Goal: Transaction & Acquisition: Purchase product/service

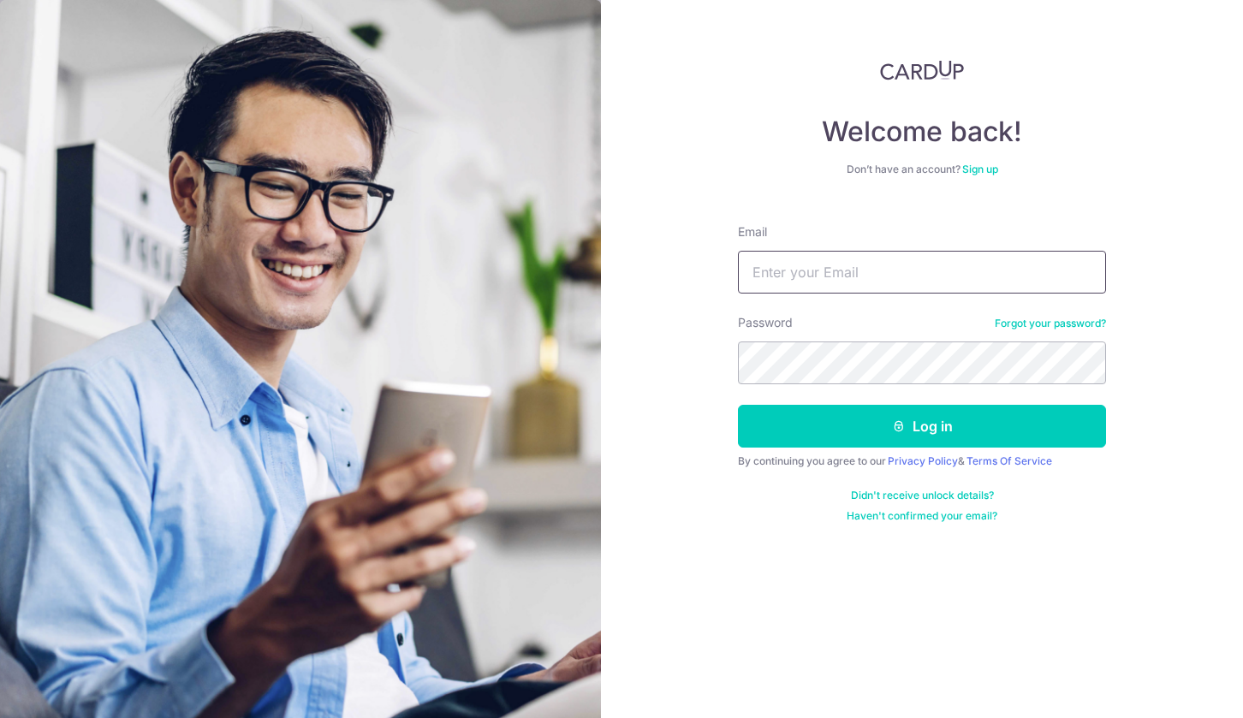
drag, startPoint x: 0, startPoint y: 0, endPoint x: 896, endPoint y: 273, distance: 937.0
click at [896, 273] on input "Email" at bounding box center [922, 272] width 368 height 43
type input "albertnkt@gmail.com"
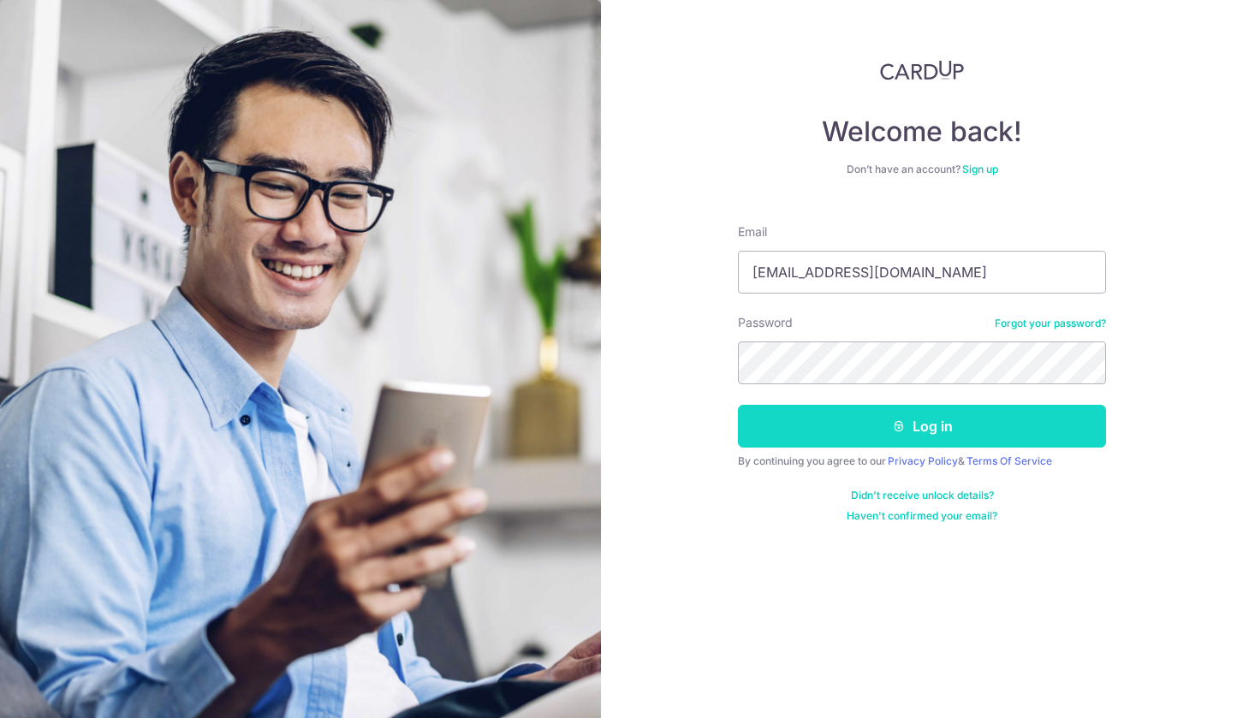
click at [947, 421] on button "Log in" at bounding box center [922, 426] width 368 height 43
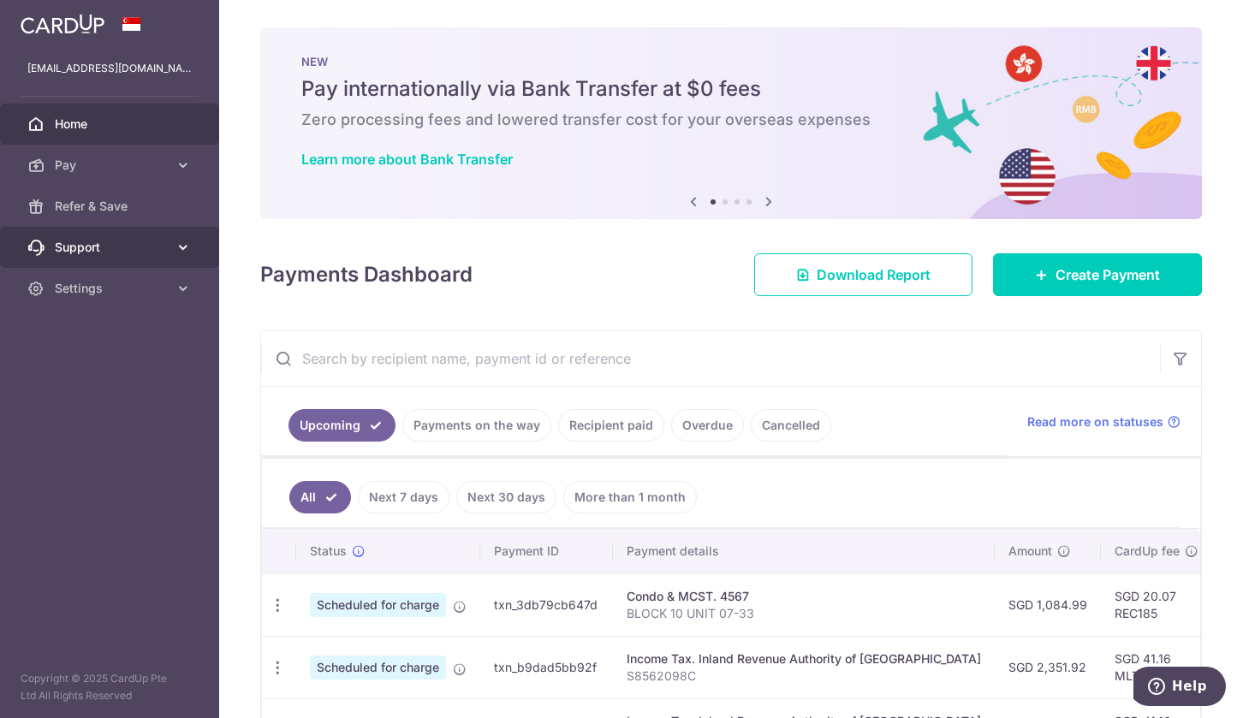
click at [180, 243] on icon at bounding box center [183, 247] width 17 height 17
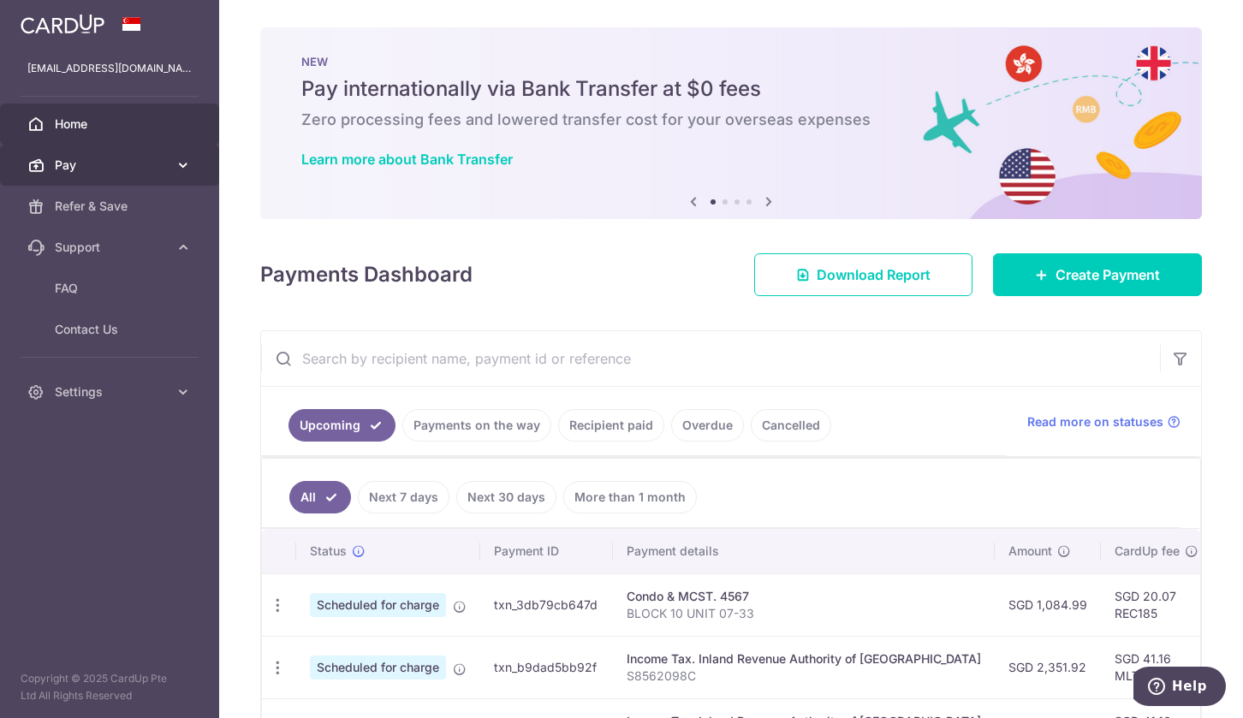
click at [187, 159] on icon at bounding box center [183, 165] width 17 height 17
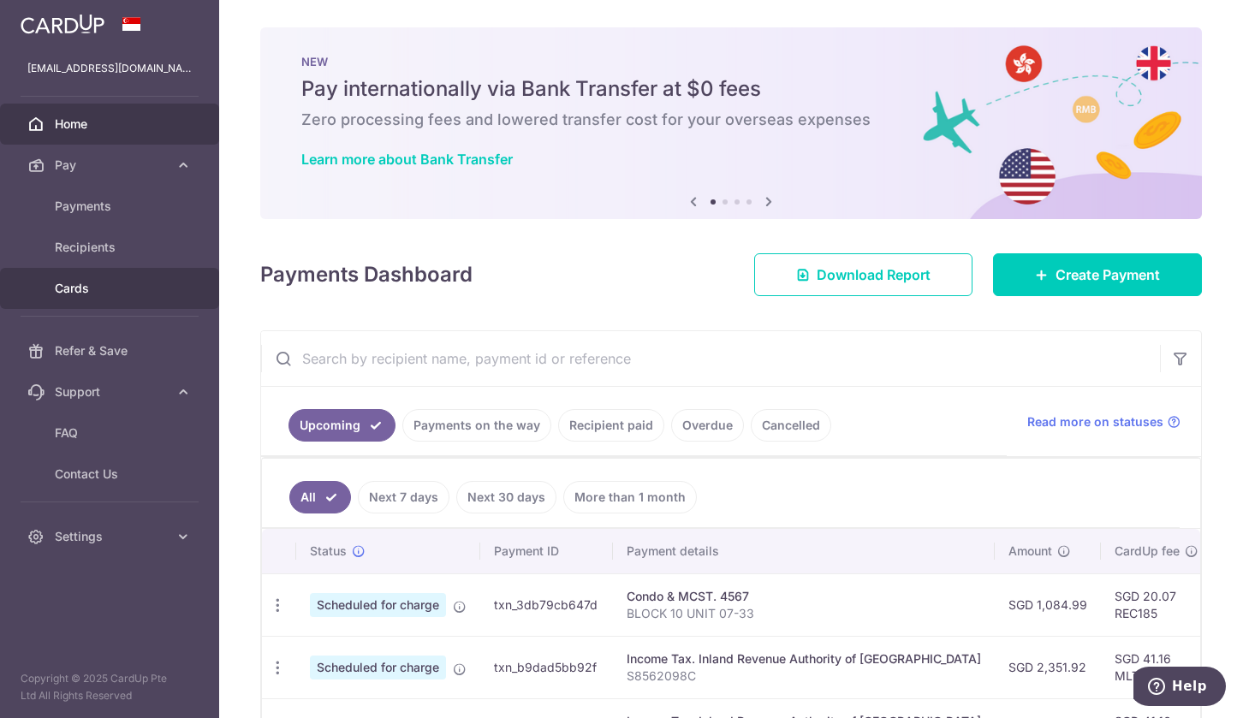
click at [81, 277] on link "Cards" at bounding box center [109, 288] width 219 height 41
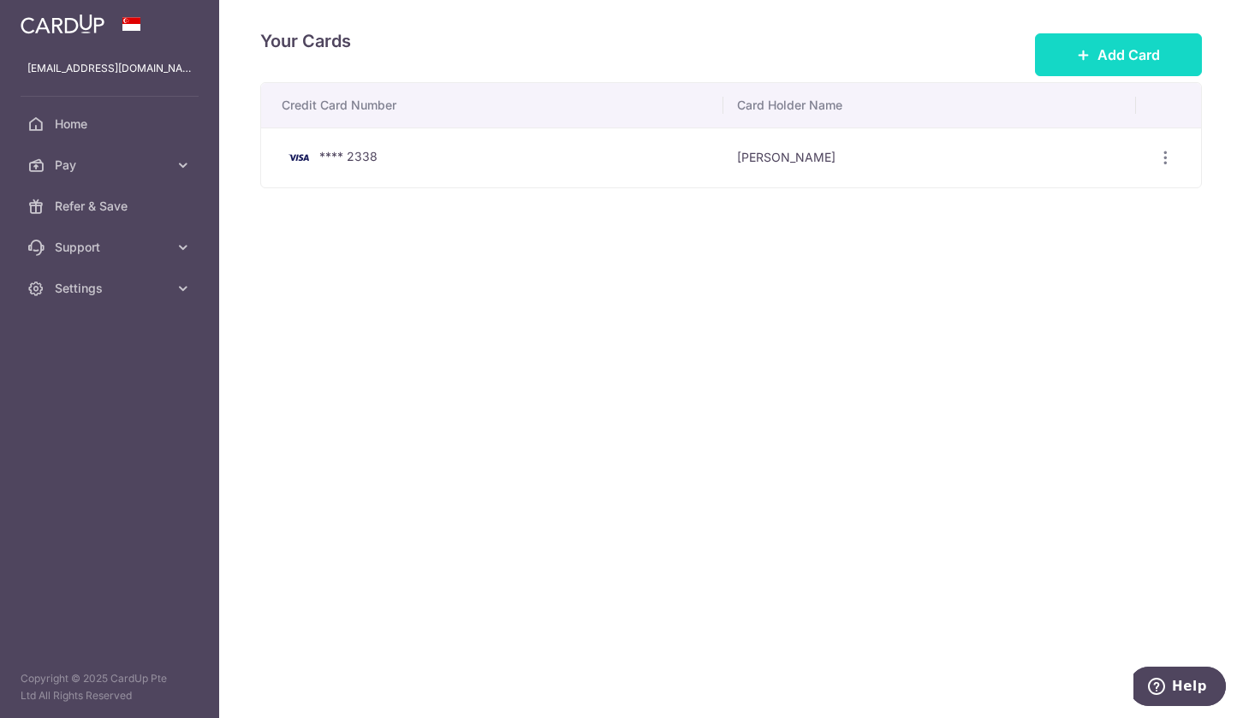
click at [1081, 44] on button "Add Card" at bounding box center [1118, 54] width 167 height 43
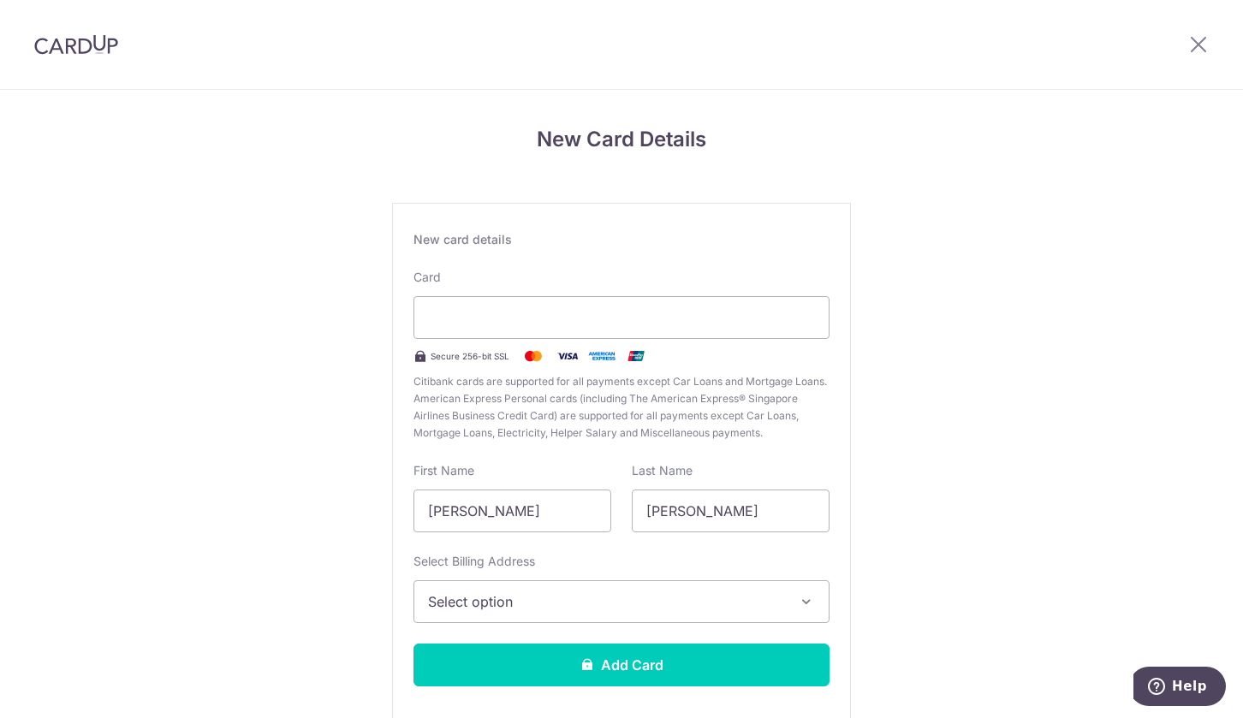
scroll to position [91, 0]
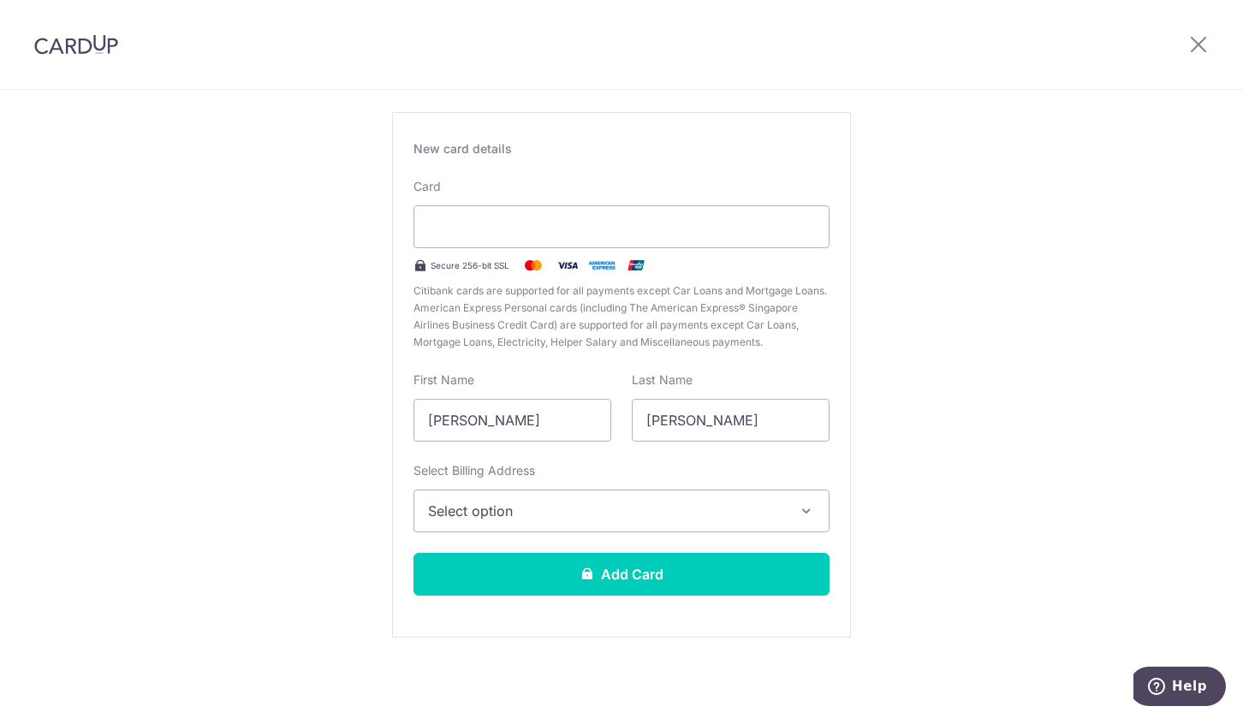
click at [540, 503] on span "Select option" at bounding box center [606, 511] width 356 height 21
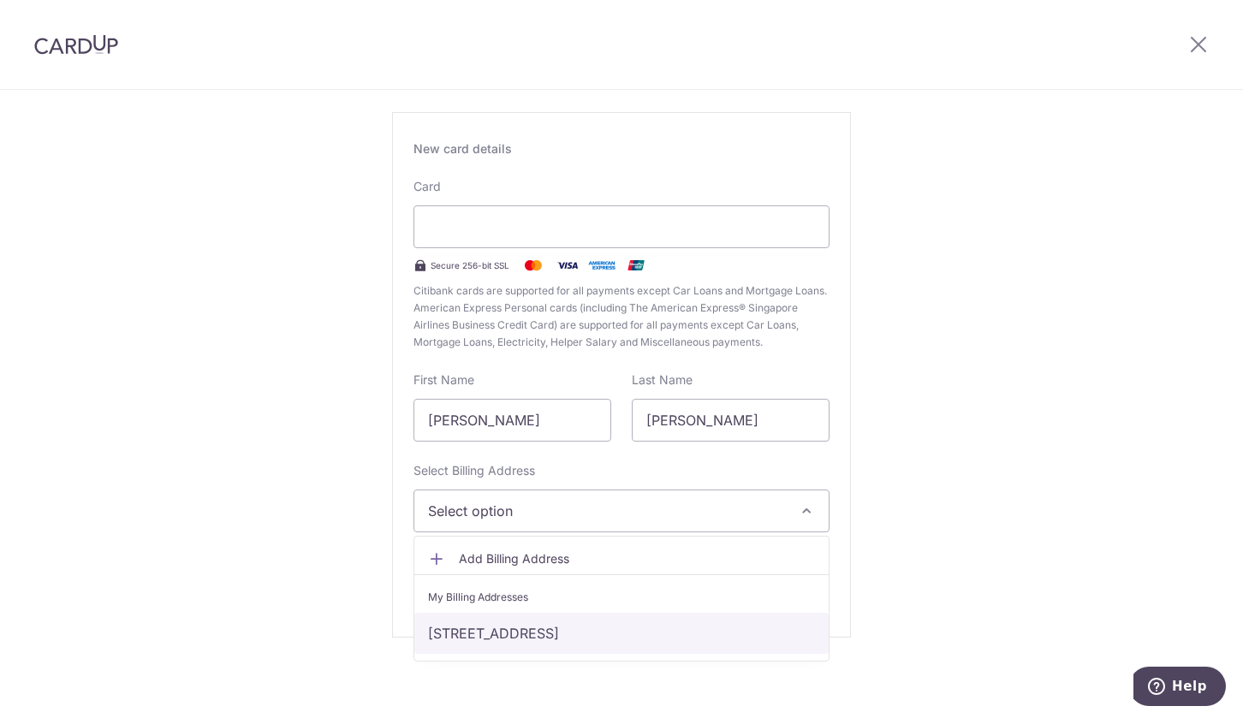
click at [568, 634] on link "[STREET_ADDRESS]" at bounding box center [621, 633] width 414 height 41
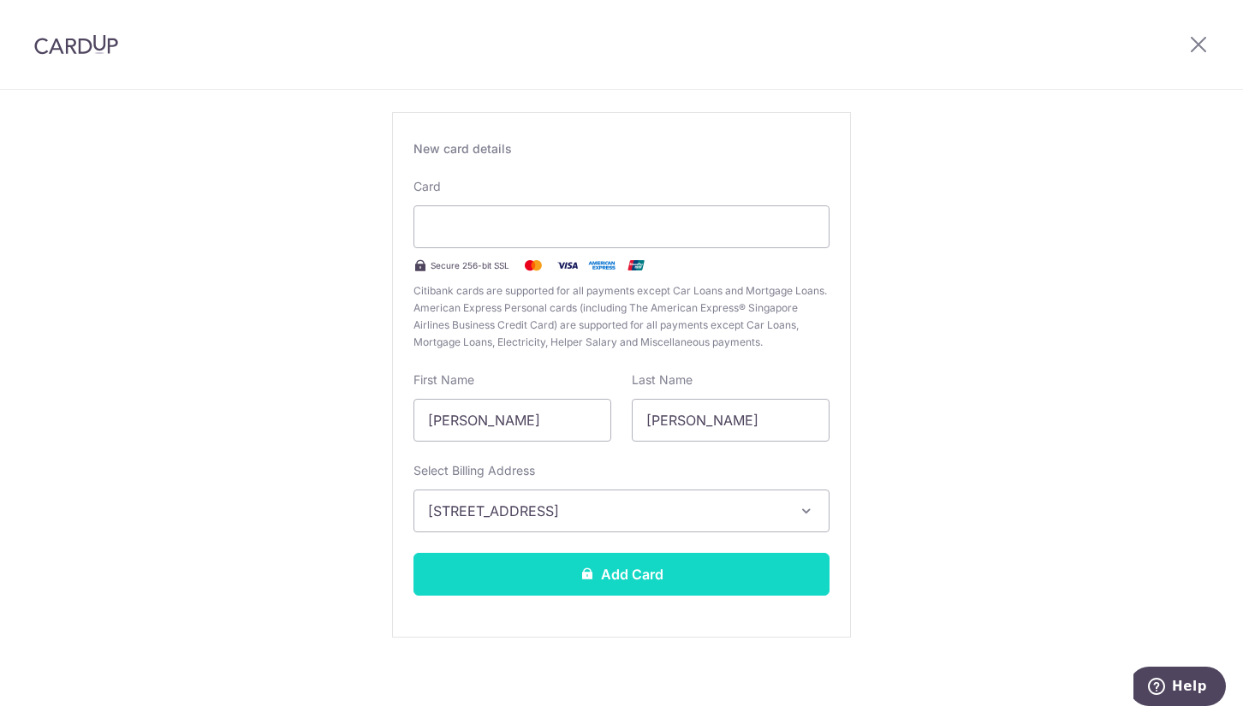
click at [690, 568] on button "Add Card" at bounding box center [622, 574] width 416 height 43
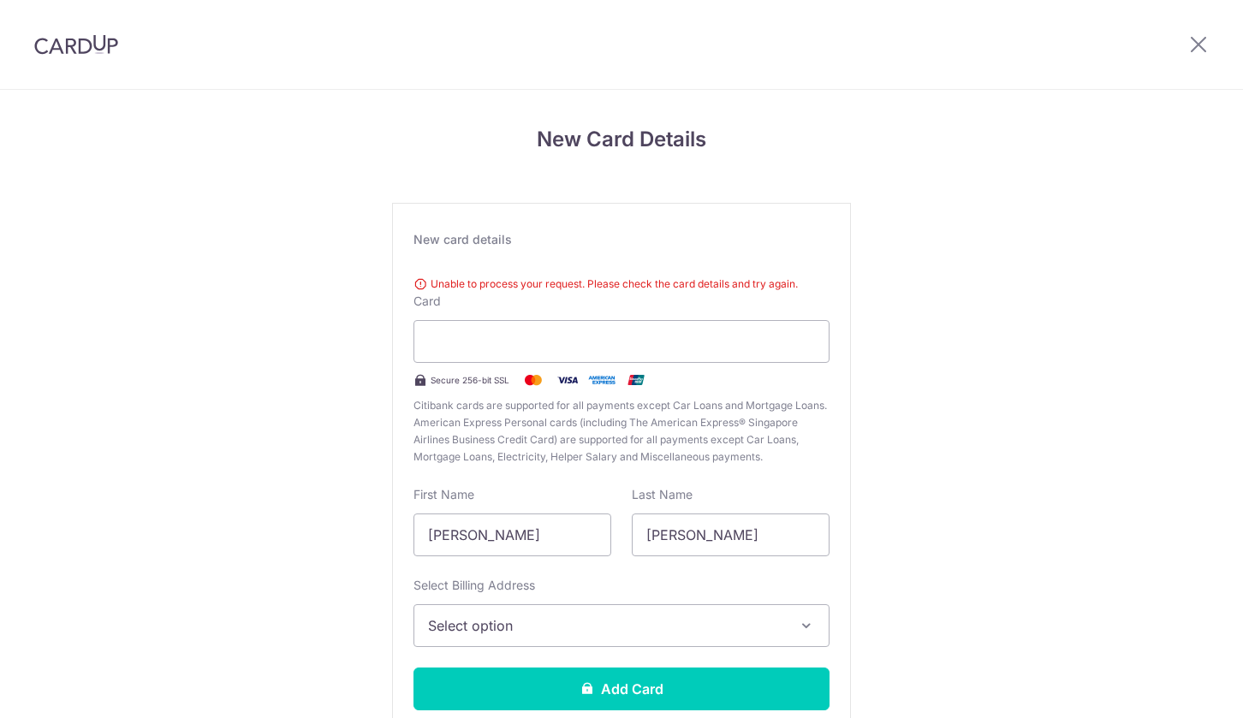
scroll to position [115, 0]
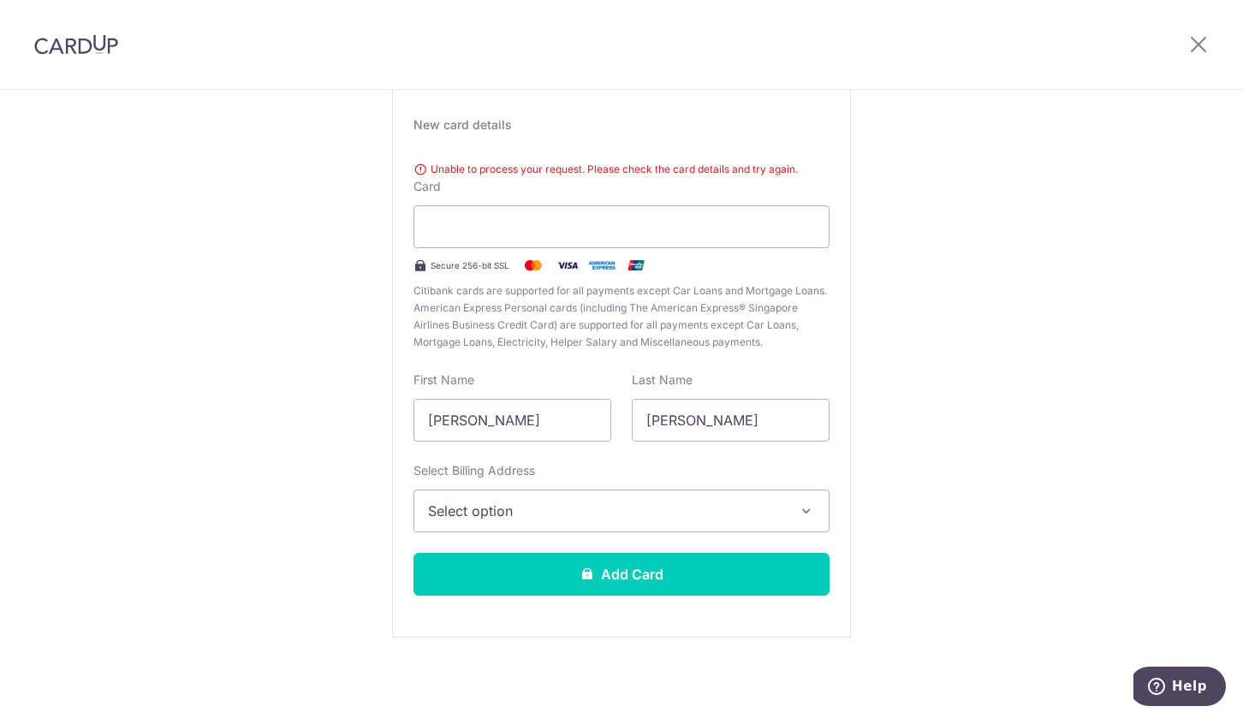
click at [558, 509] on span "Select option" at bounding box center [606, 511] width 356 height 21
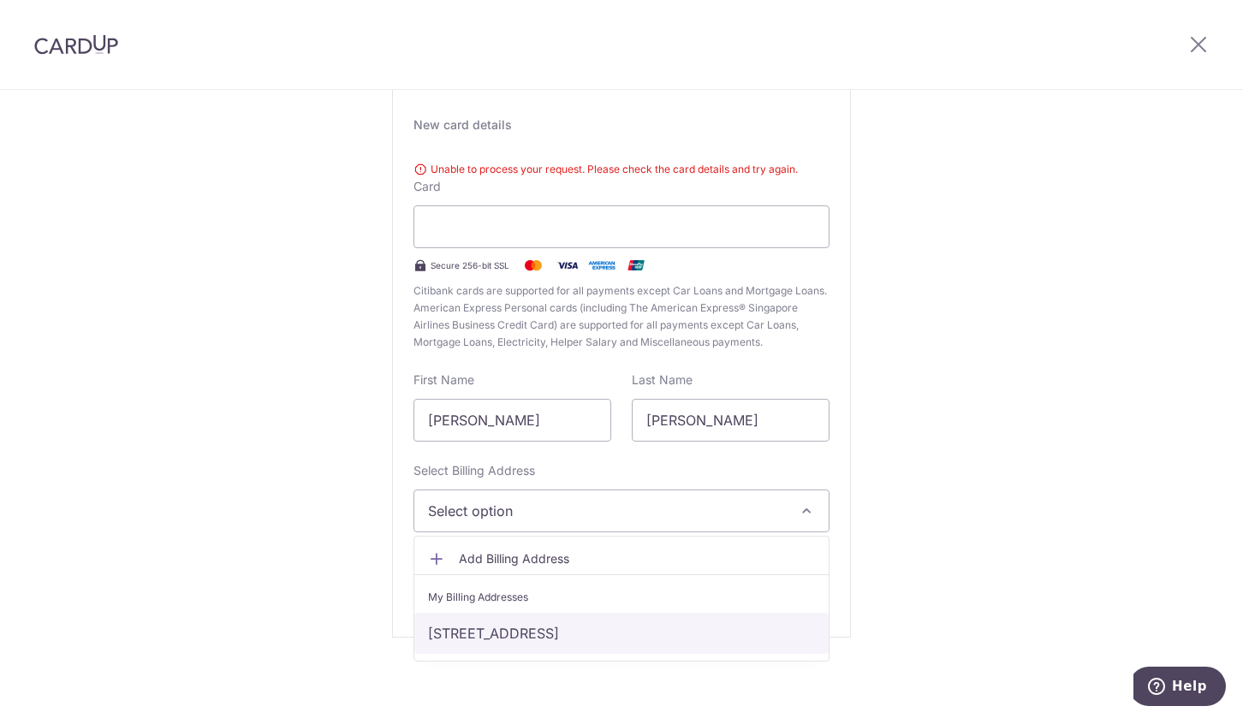
click at [515, 630] on link "[STREET_ADDRESS]" at bounding box center [621, 633] width 414 height 41
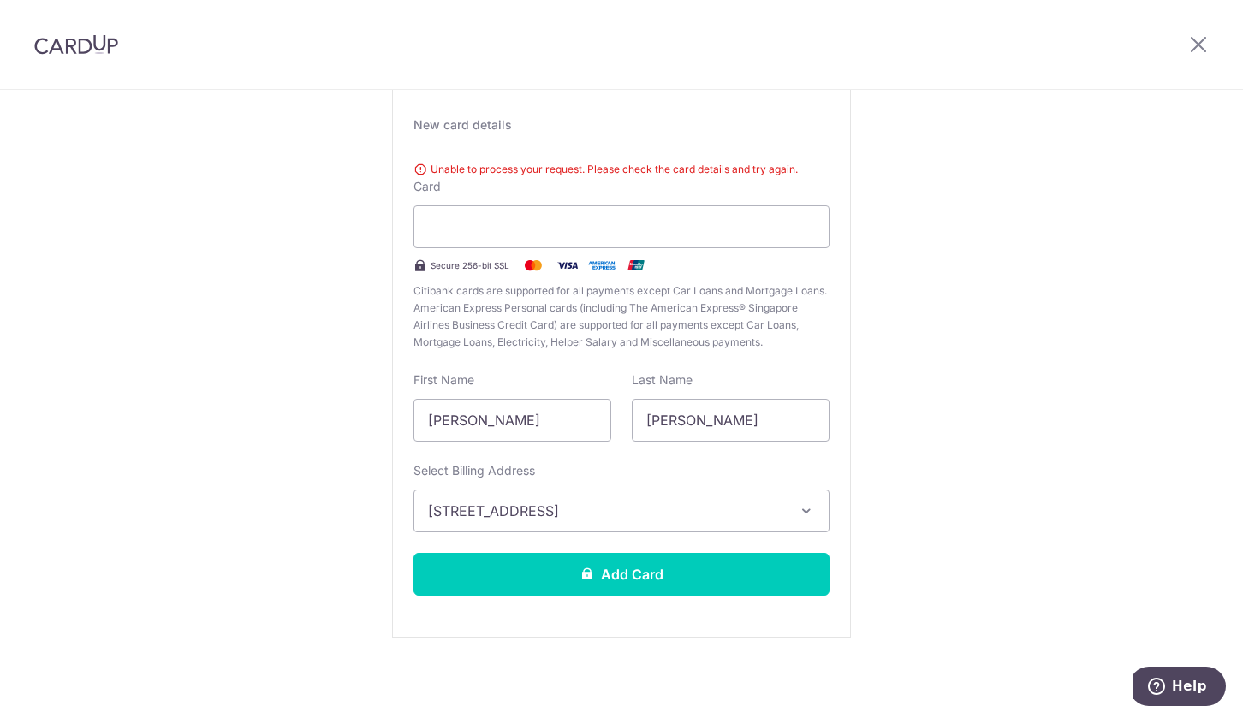
click at [919, 253] on div "New Card Details New card details Unable to process your request. Please check …" at bounding box center [621, 346] width 1243 height 743
click at [417, 167] on div "Unable to process your request. Please check the card details and try again." at bounding box center [622, 169] width 416 height 17
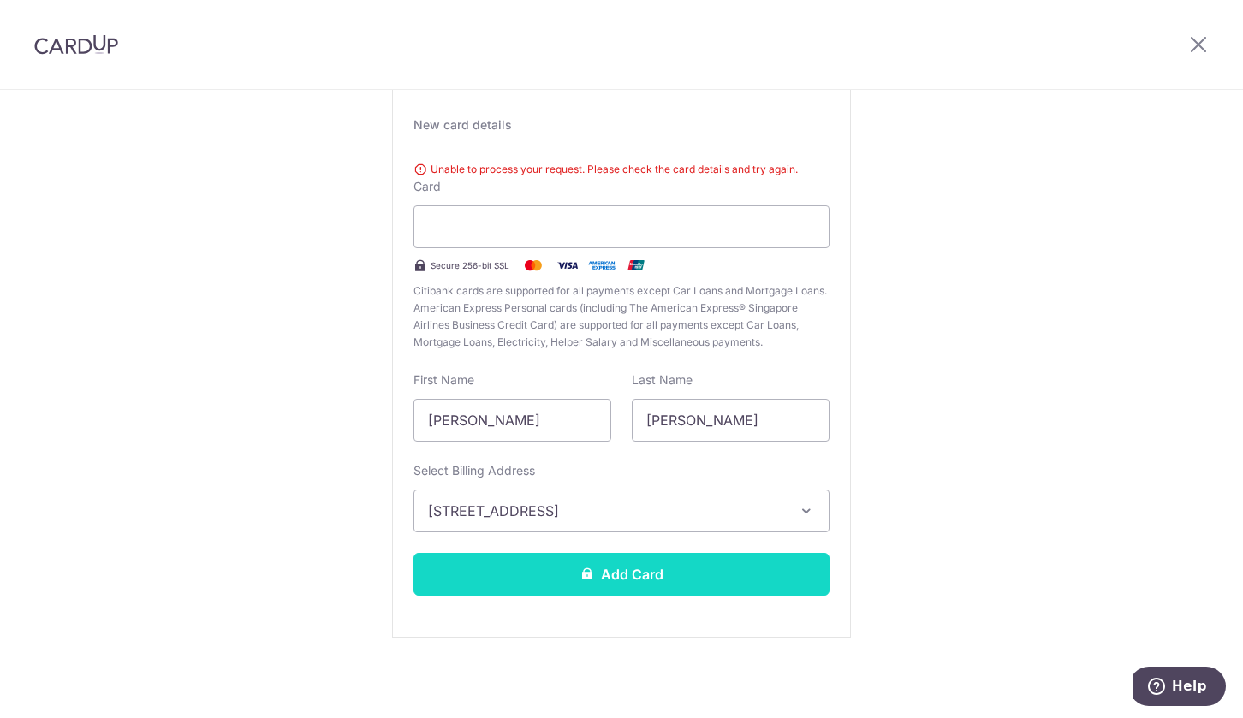
click at [658, 565] on button "Add Card" at bounding box center [622, 574] width 416 height 43
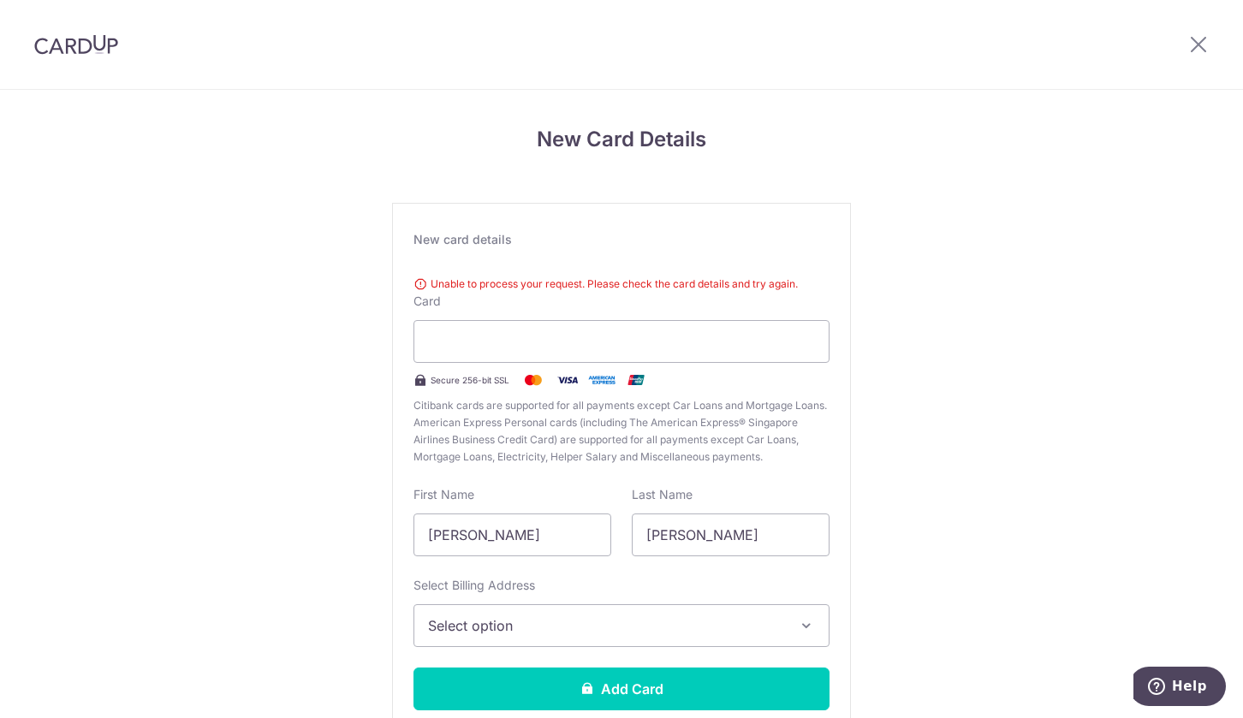
scroll to position [115, 0]
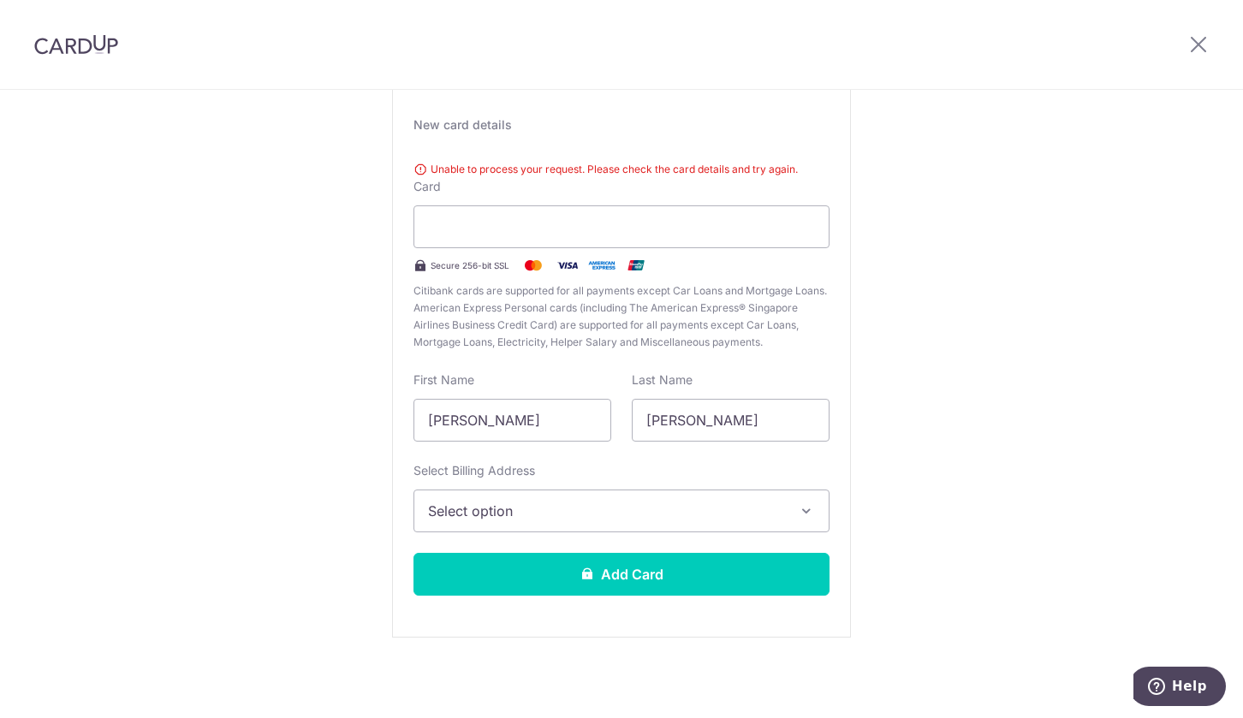
drag, startPoint x: 2302, startPoint y: 1333, endPoint x: 1175, endPoint y: 704, distance: 1290.5
click at [1169, 691] on span "Help" at bounding box center [1160, 686] width 24 height 17
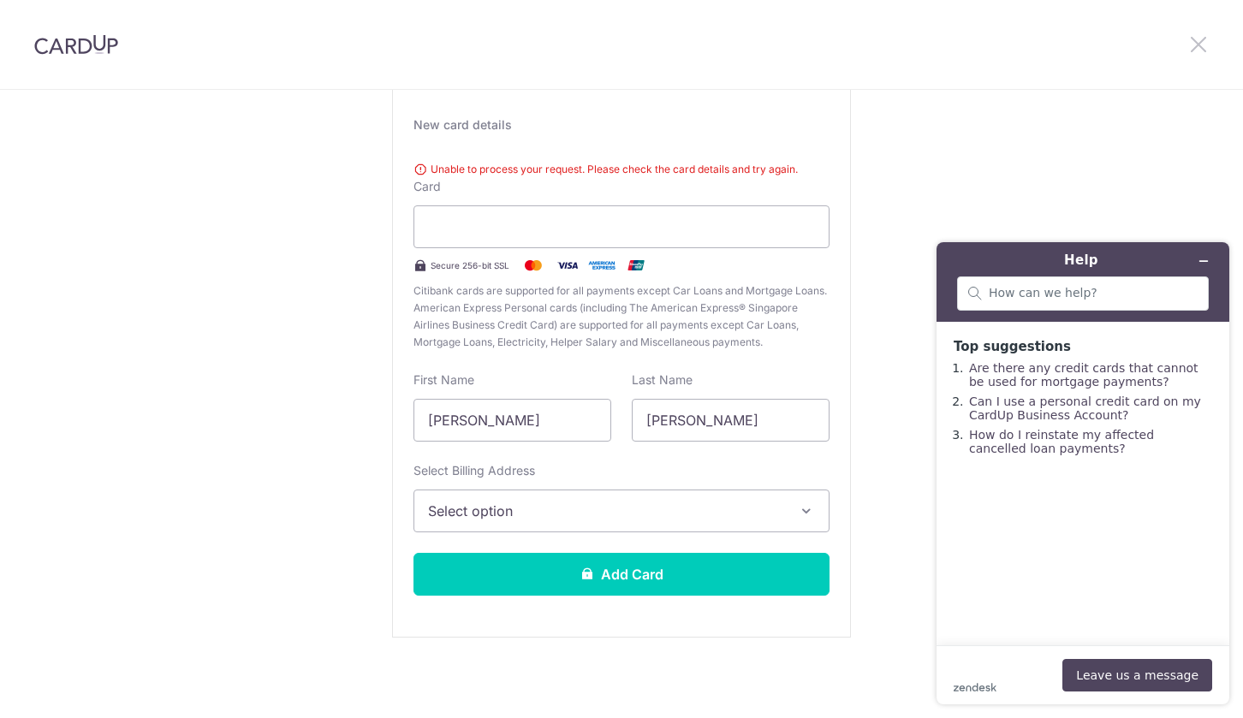
click at [1189, 47] on icon at bounding box center [1198, 43] width 21 height 21
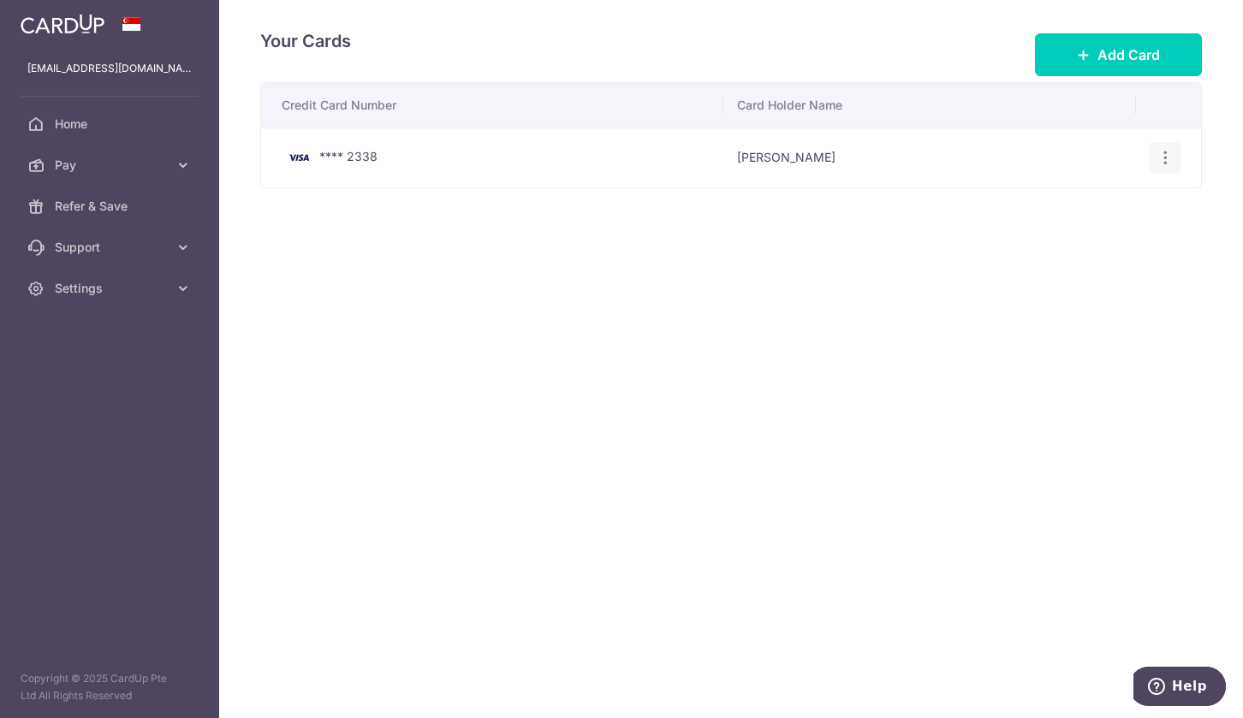
click at [1165, 159] on icon "button" at bounding box center [1166, 158] width 18 height 18
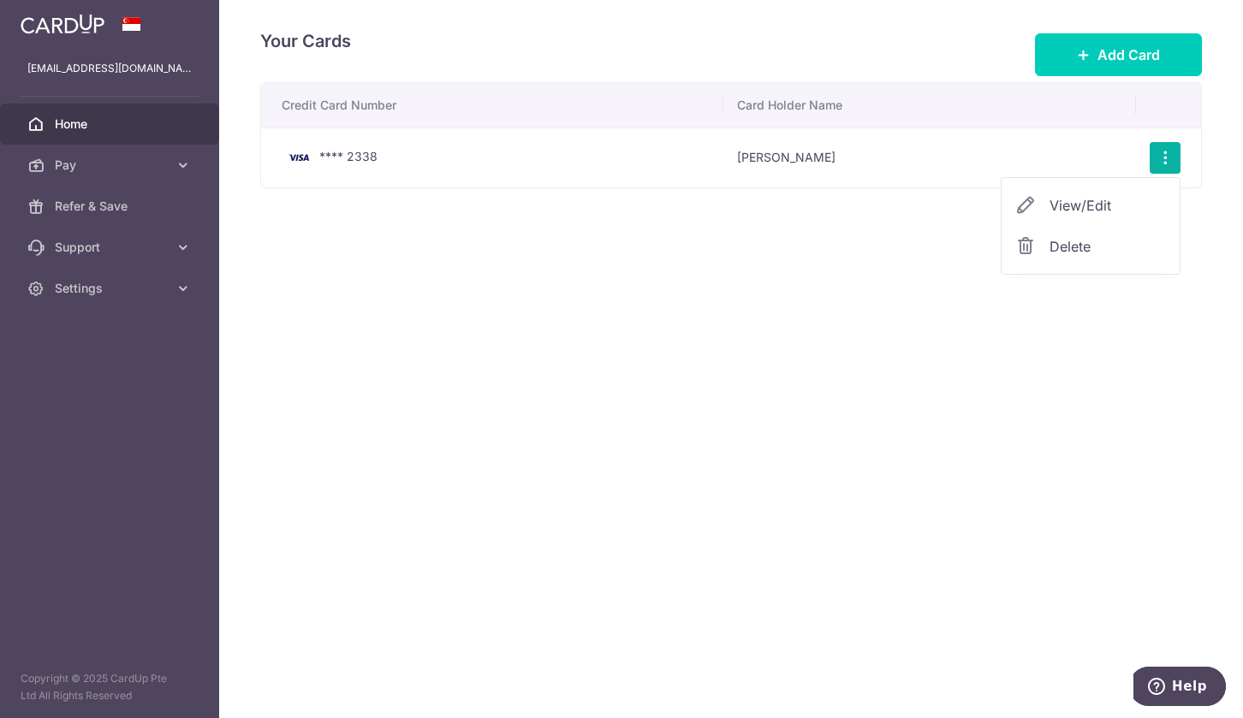
click at [93, 134] on link "Home" at bounding box center [109, 124] width 219 height 41
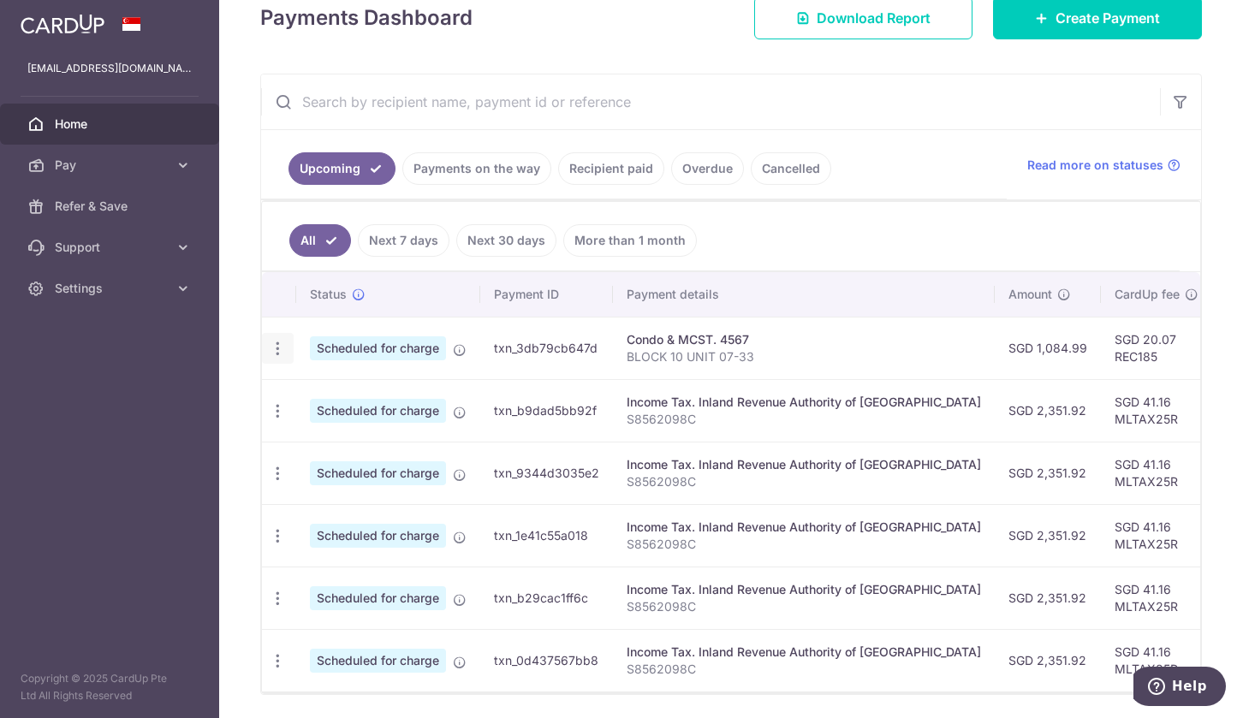
click at [279, 350] on icon "button" at bounding box center [278, 349] width 18 height 18
click at [336, 401] on span "Update payment" at bounding box center [369, 395] width 116 height 21
radio input "true"
type input "1,084.99"
type input "18/10/2025"
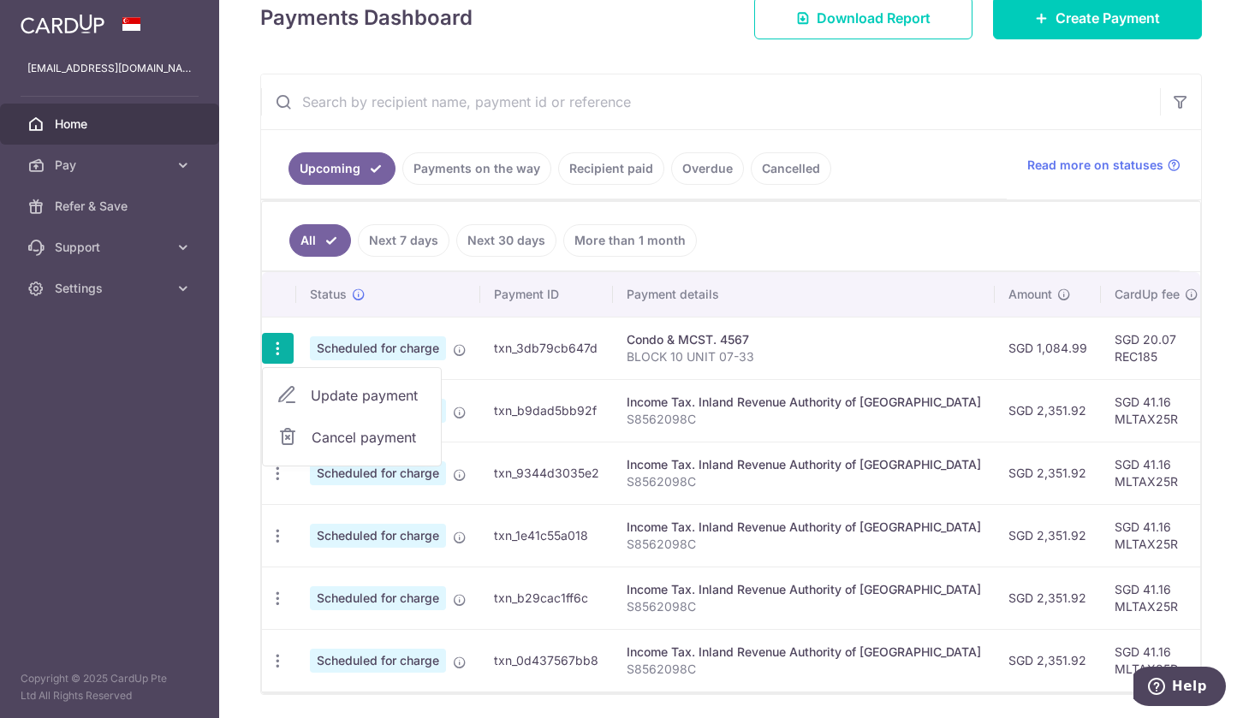
type input "BLOCK 10 UNIT 07-33"
type input "REC185"
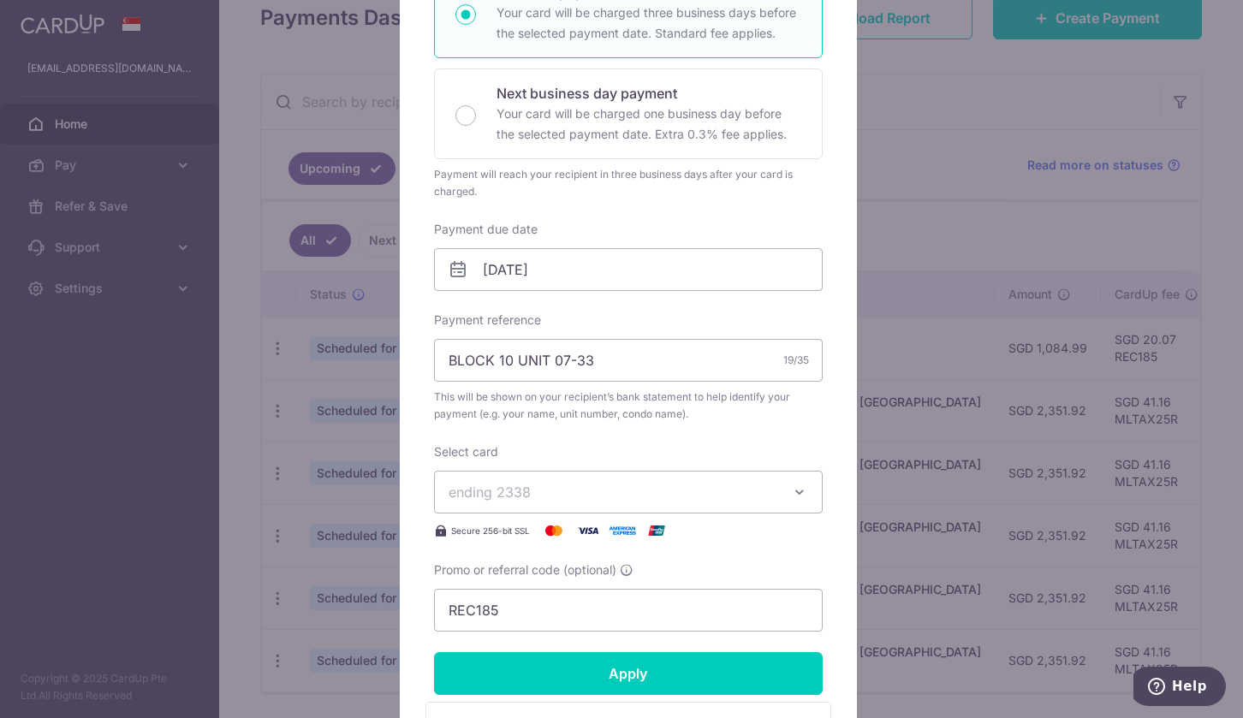
scroll to position [428, 0]
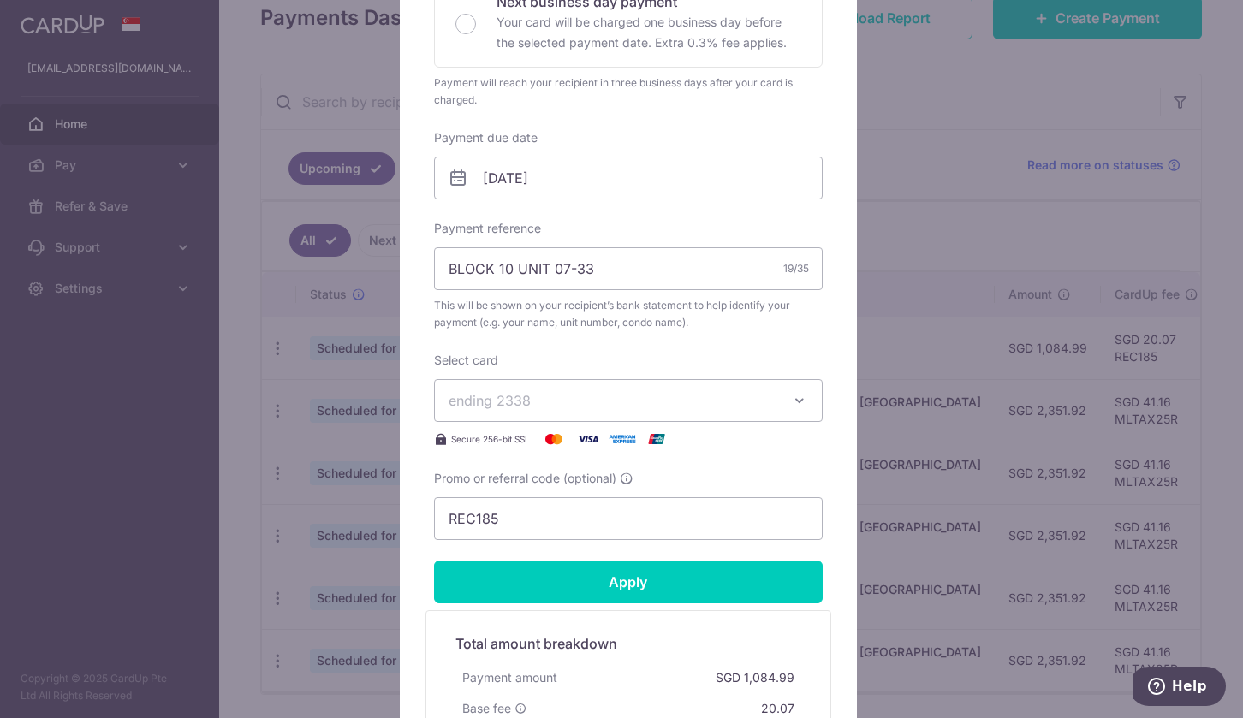
click at [777, 401] on button "ending 2338" at bounding box center [628, 400] width 389 height 43
click at [760, 344] on div "Enter payment amount 1,084.99 1084.99 SGD To change the payment amount, please …" at bounding box center [628, 153] width 389 height 776
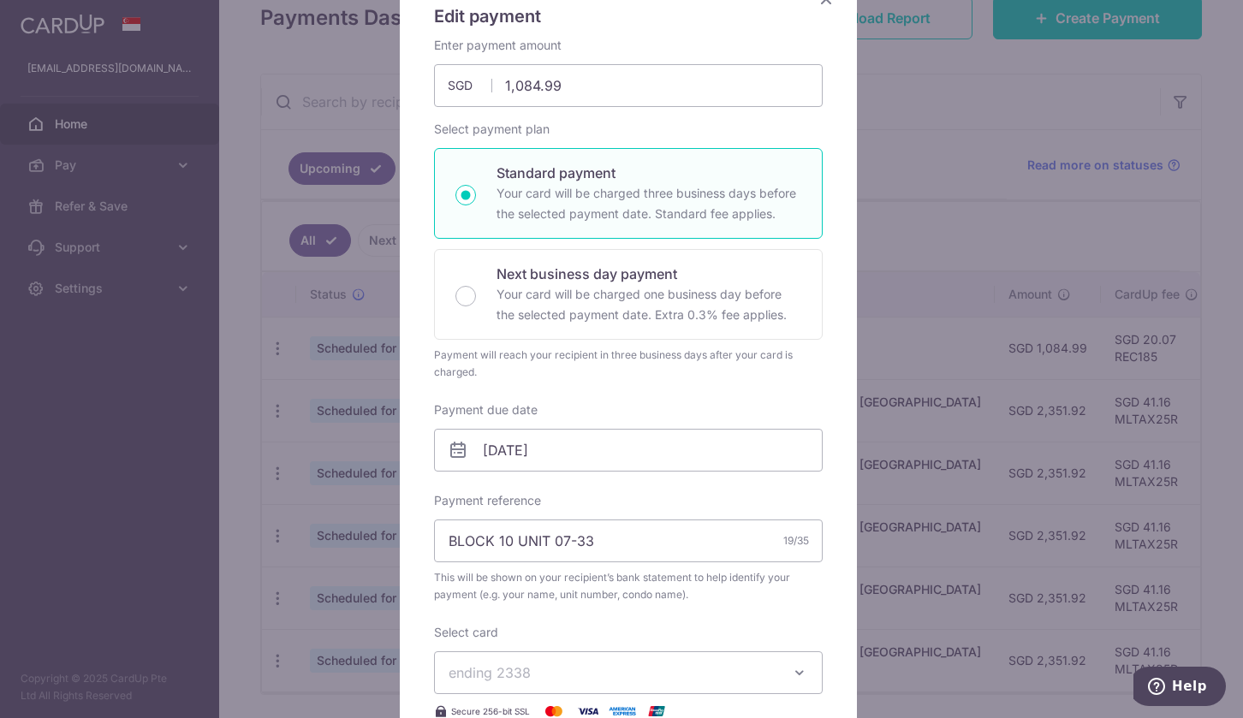
scroll to position [0, 0]
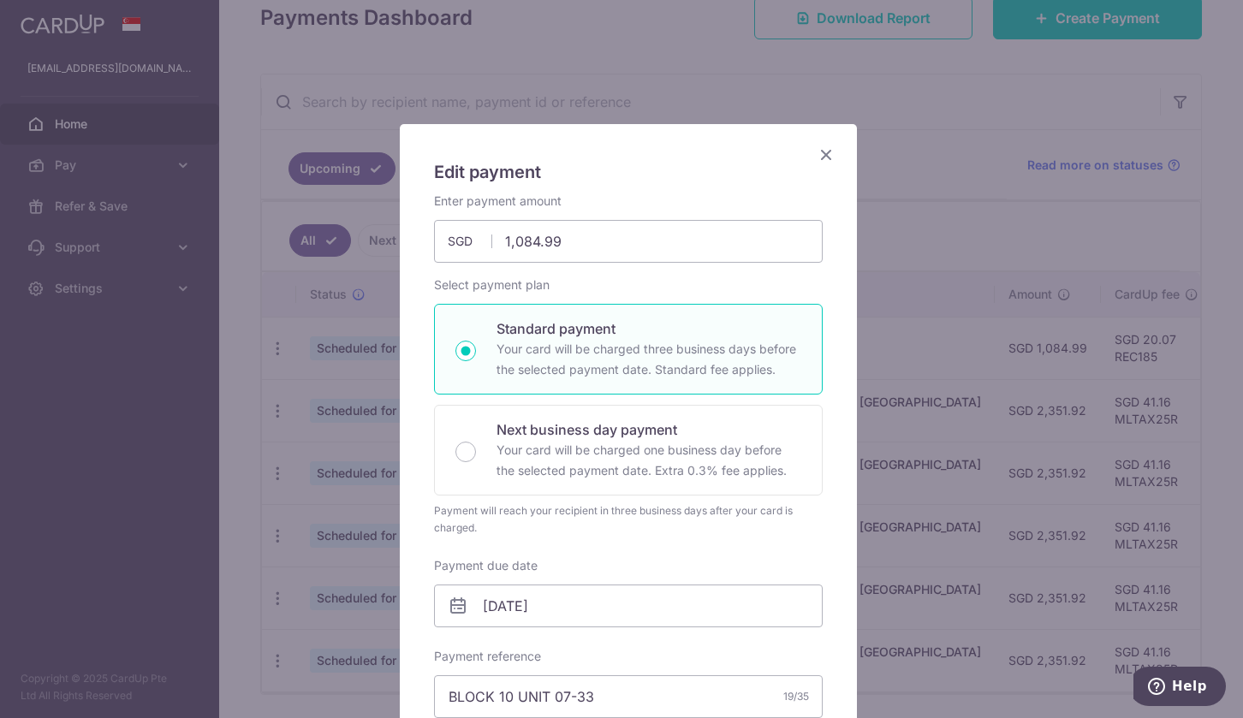
click at [819, 158] on icon "Close" at bounding box center [826, 154] width 21 height 21
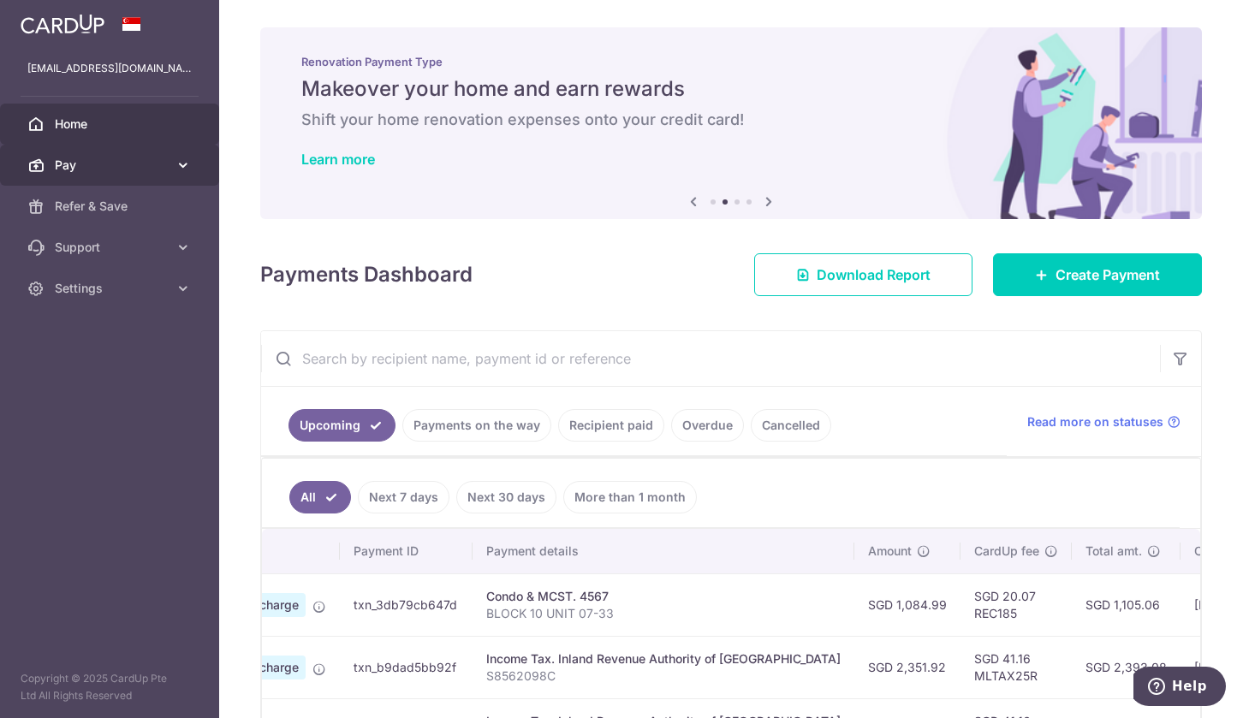
click at [81, 168] on span "Pay" at bounding box center [111, 165] width 113 height 17
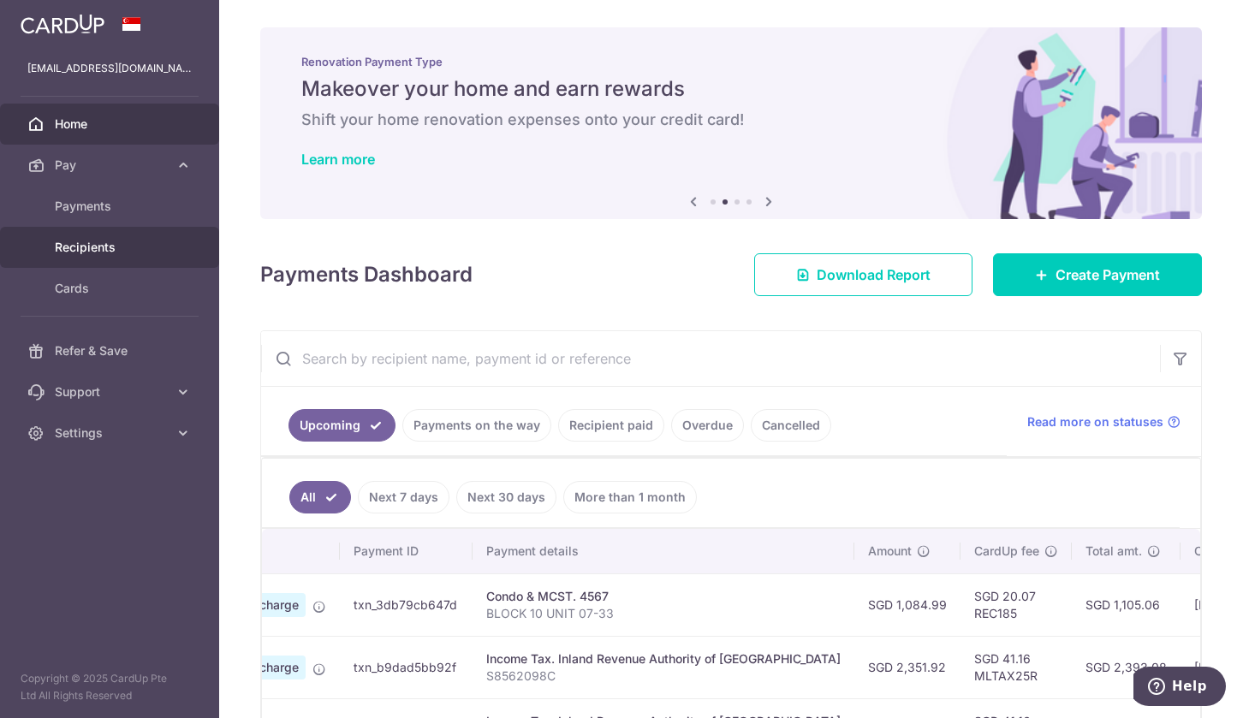
click at [96, 249] on span "Recipients" at bounding box center [111, 247] width 113 height 17
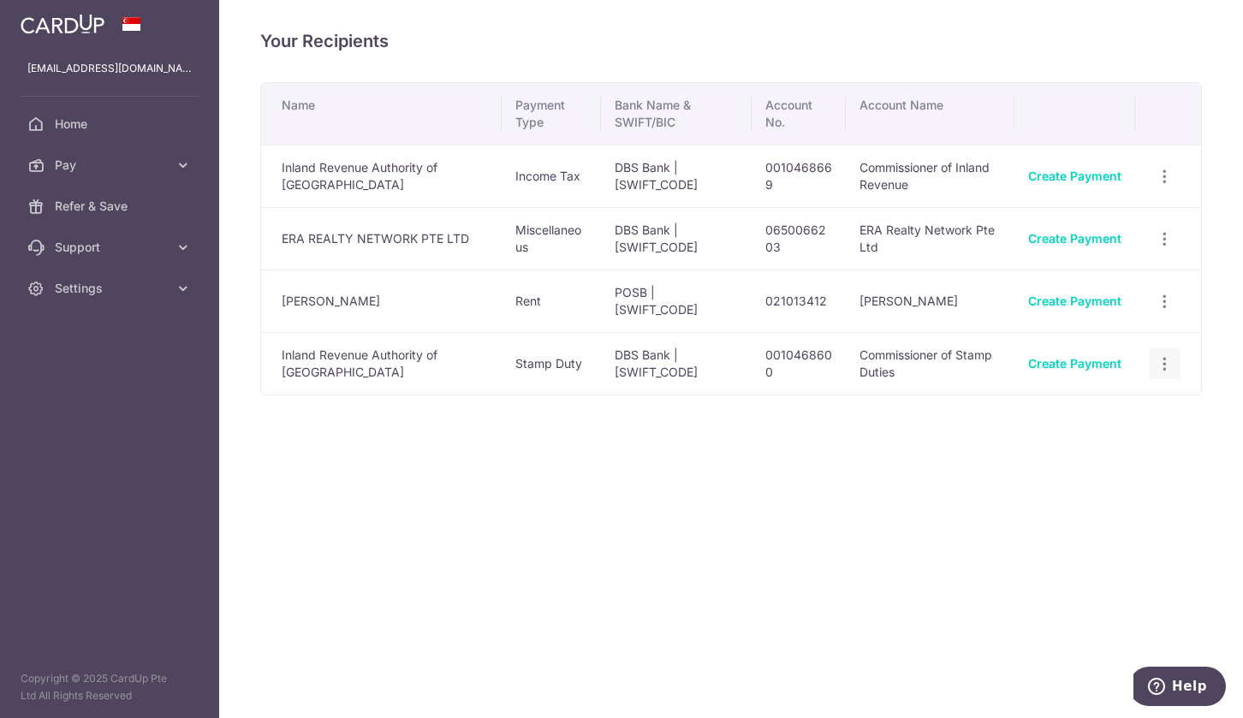
click at [1163, 361] on icon "button" at bounding box center [1165, 364] width 18 height 18
click at [1076, 413] on span "View/Edit" at bounding box center [1108, 411] width 116 height 21
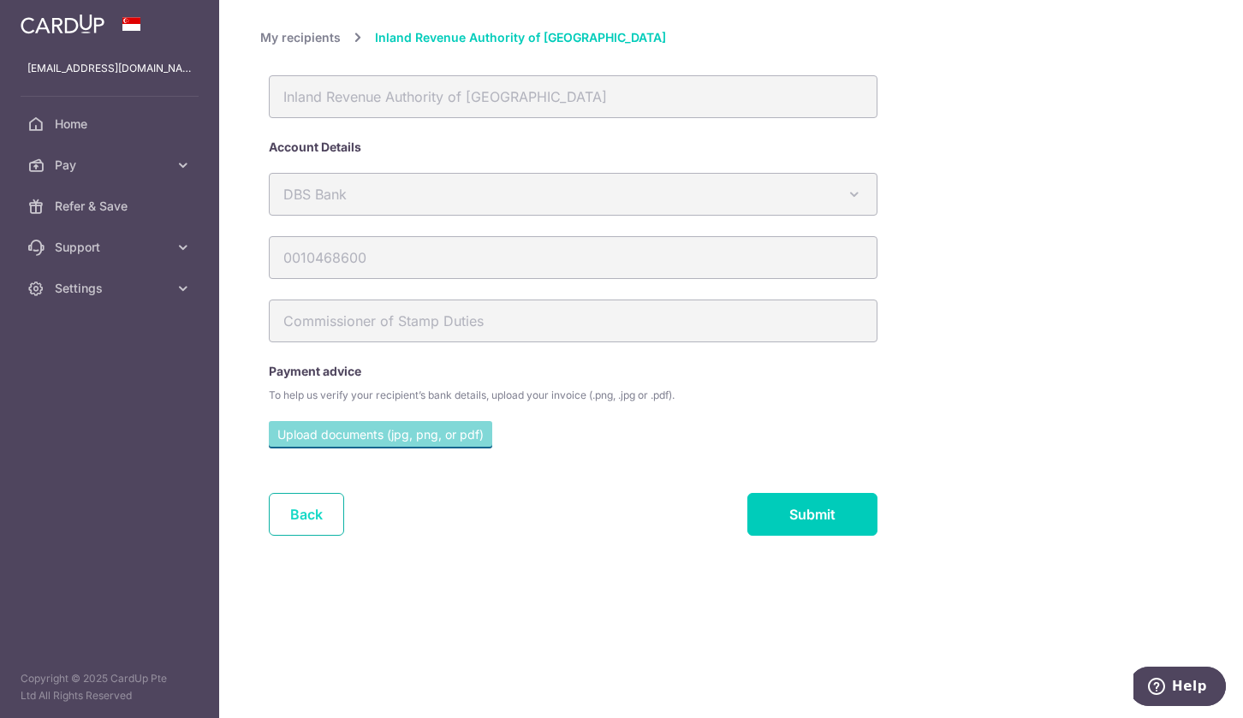
click at [317, 512] on link "Back" at bounding box center [306, 514] width 75 height 43
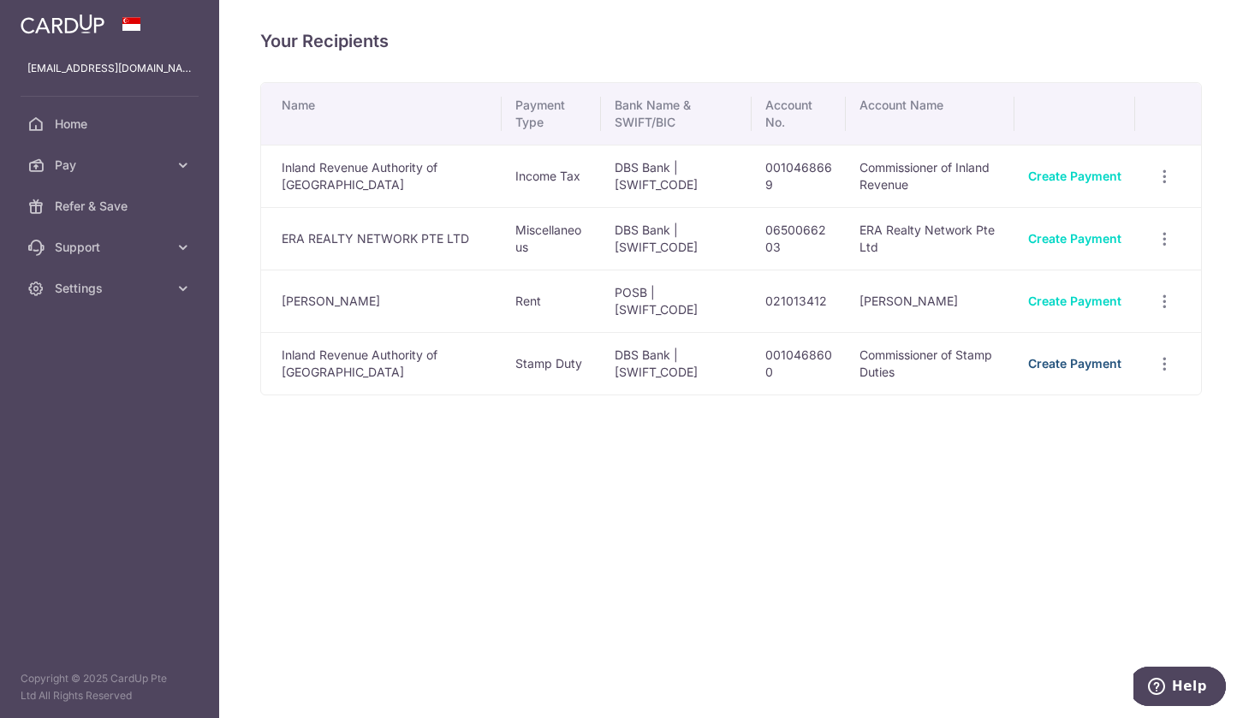
click at [1103, 356] on link "Create Payment" at bounding box center [1074, 363] width 93 height 15
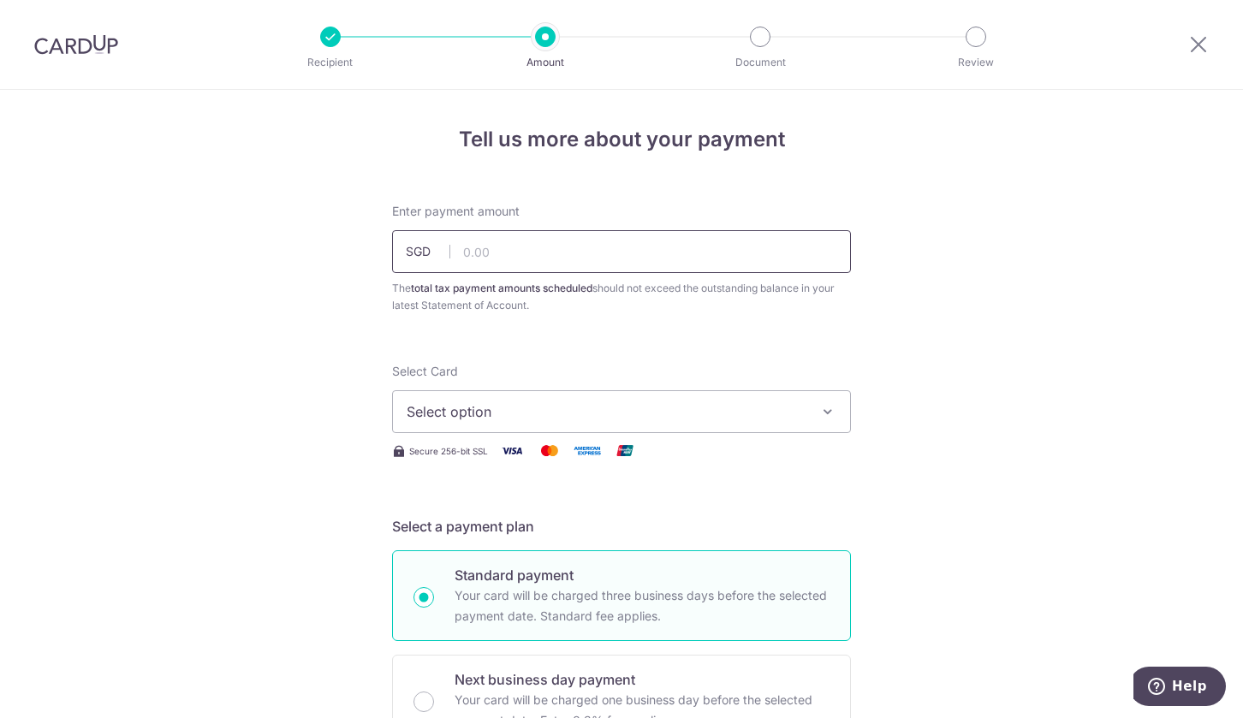
click at [652, 249] on input "text" at bounding box center [621, 251] width 459 height 43
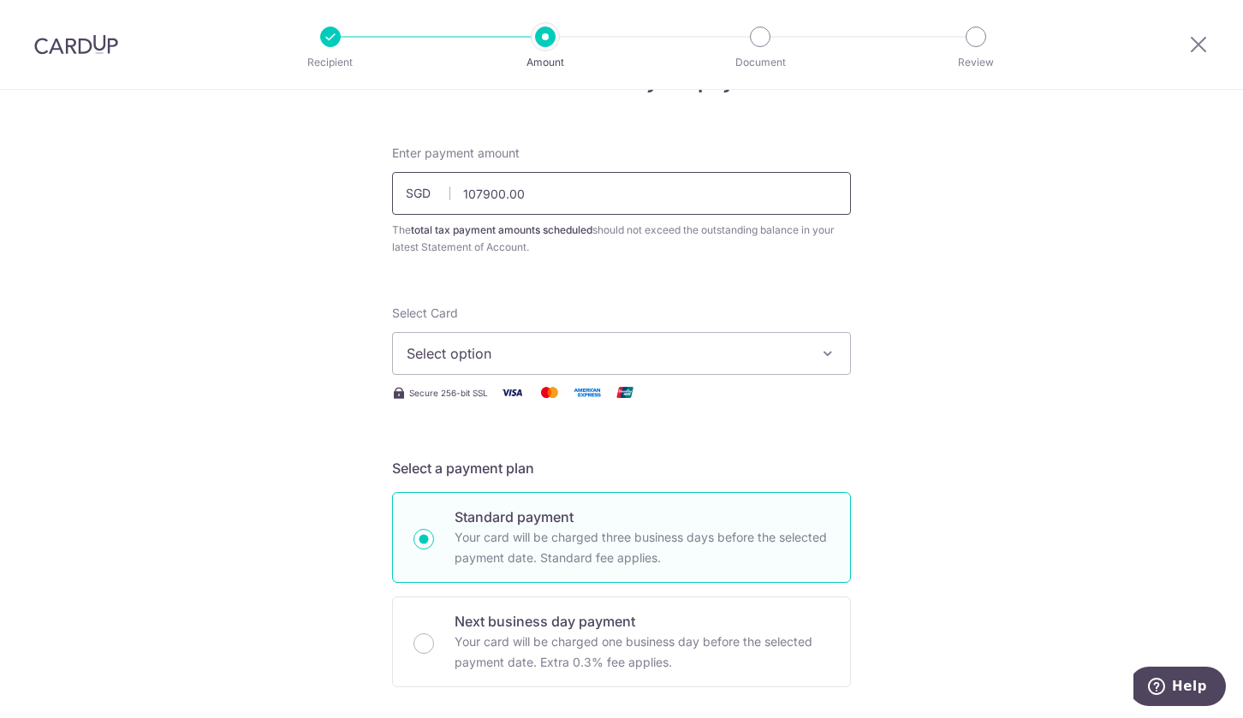
scroll to position [86, 0]
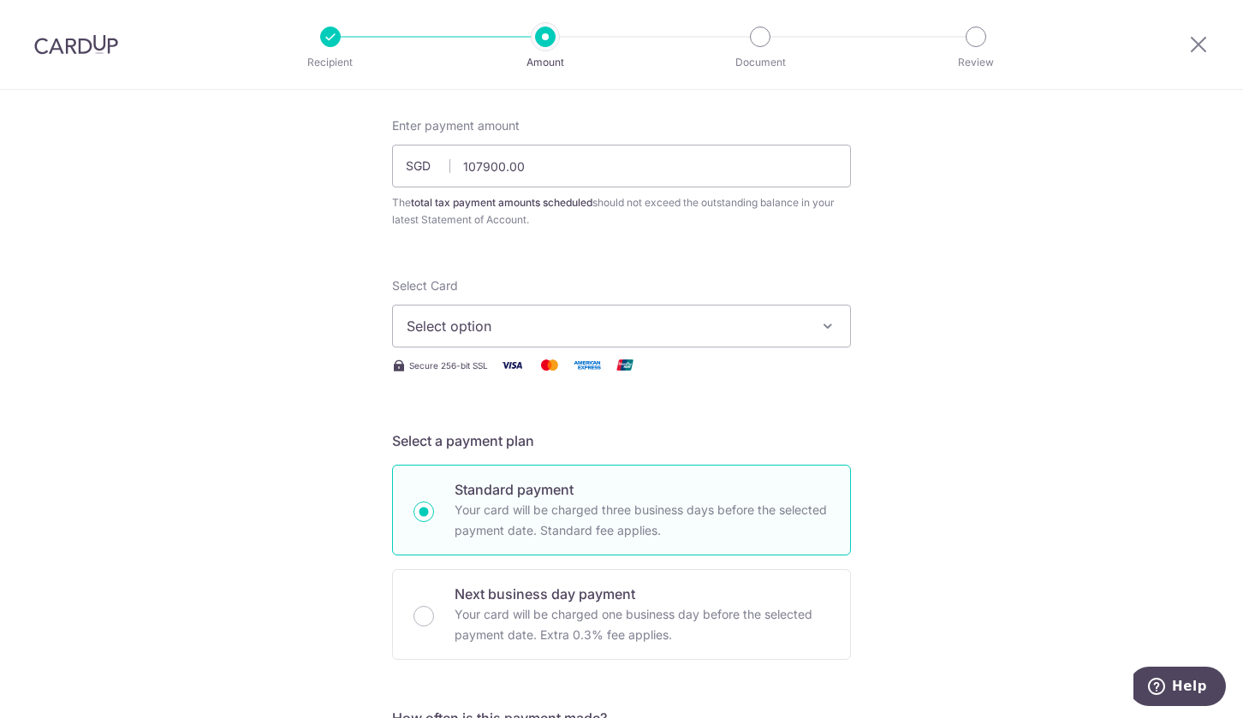
type input "107,900.00"
click at [779, 331] on span "Select option" at bounding box center [606, 326] width 399 height 21
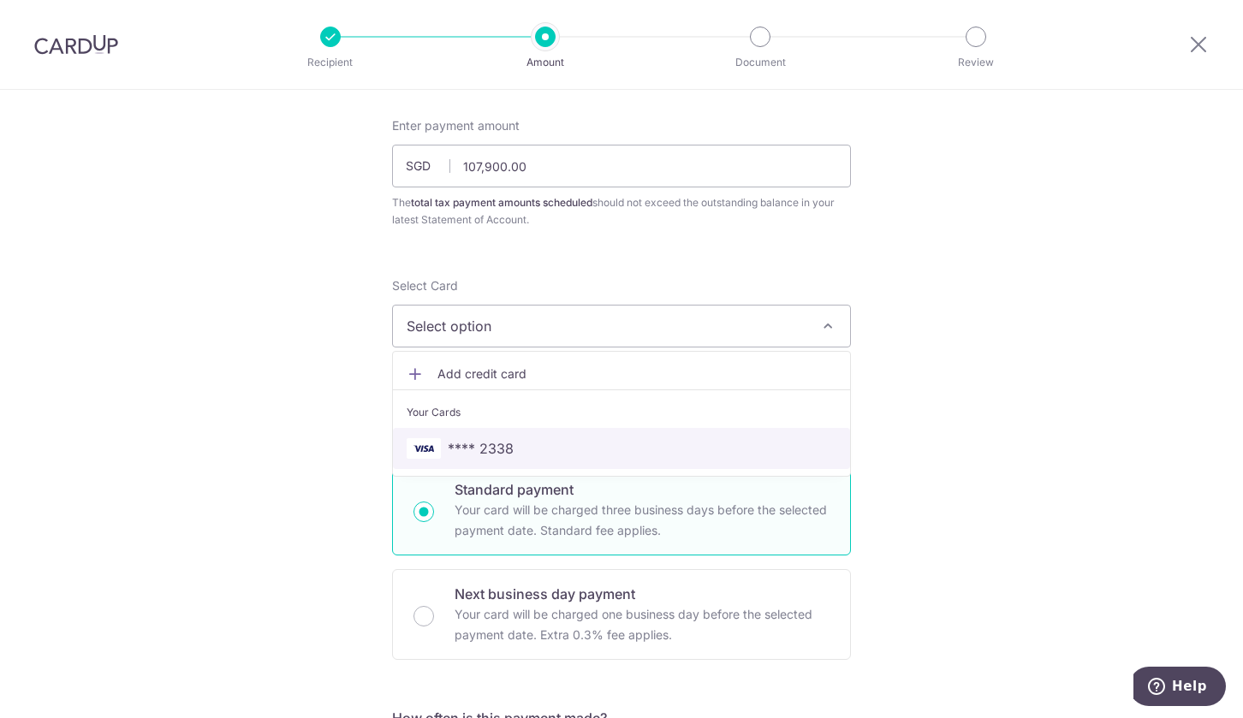
click at [609, 443] on span "**** 2338" at bounding box center [622, 448] width 430 height 21
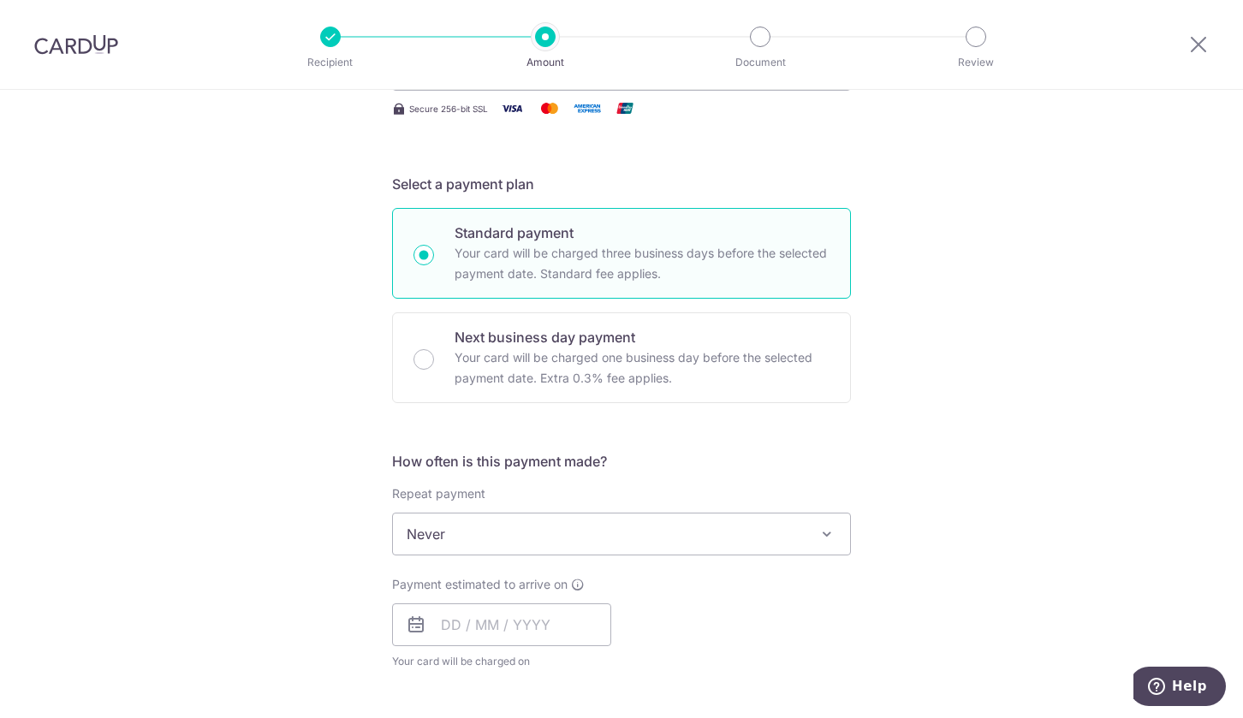
scroll to position [599, 0]
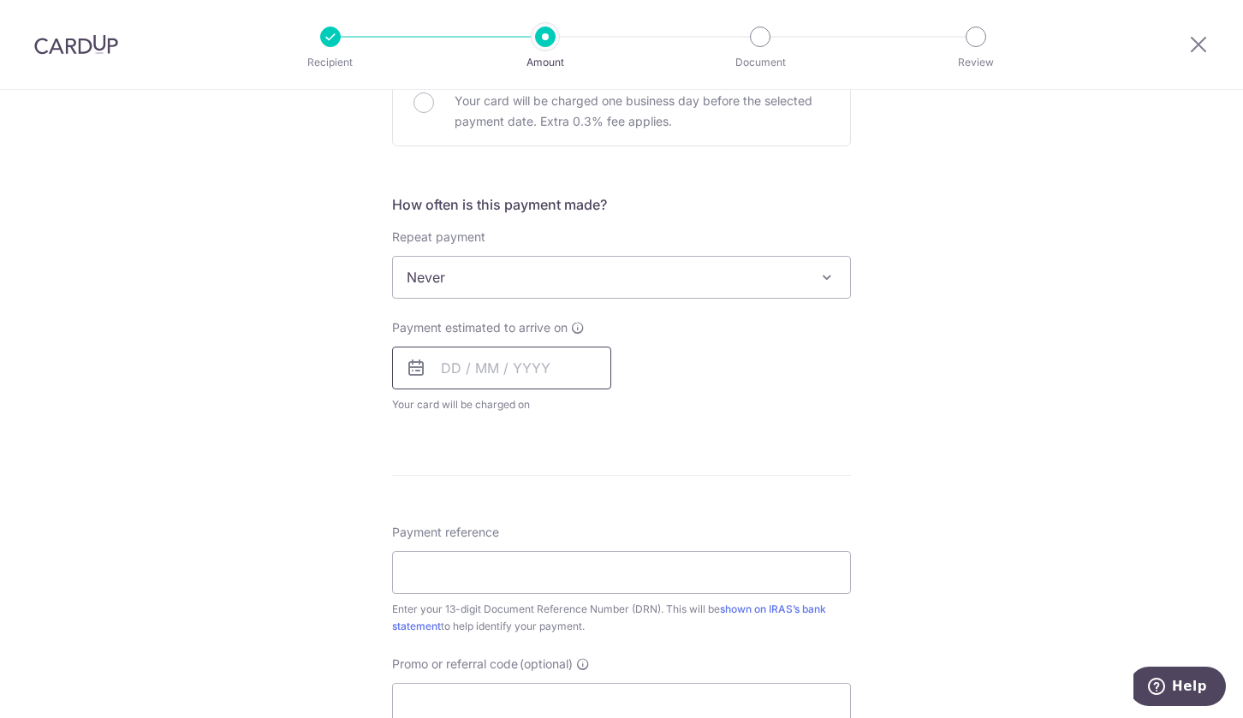
click at [545, 365] on input "text" at bounding box center [501, 368] width 219 height 43
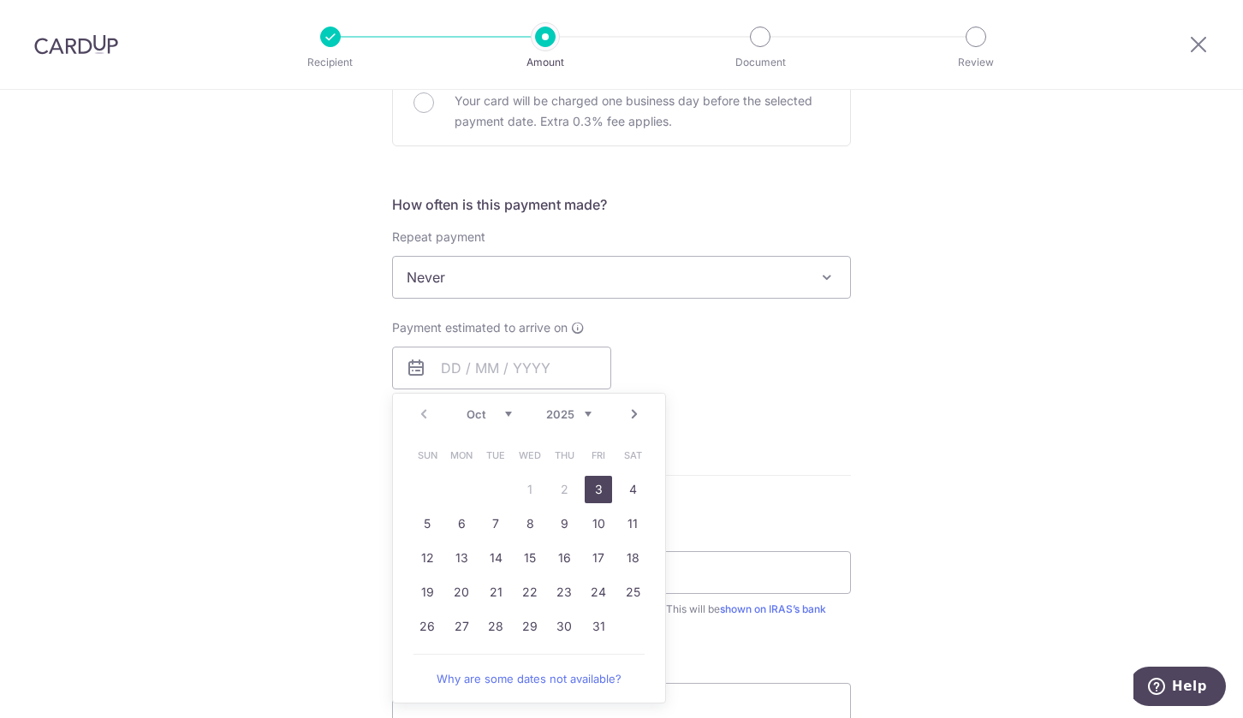
click at [599, 491] on link "3" at bounding box center [598, 489] width 27 height 27
type input "[DATE]"
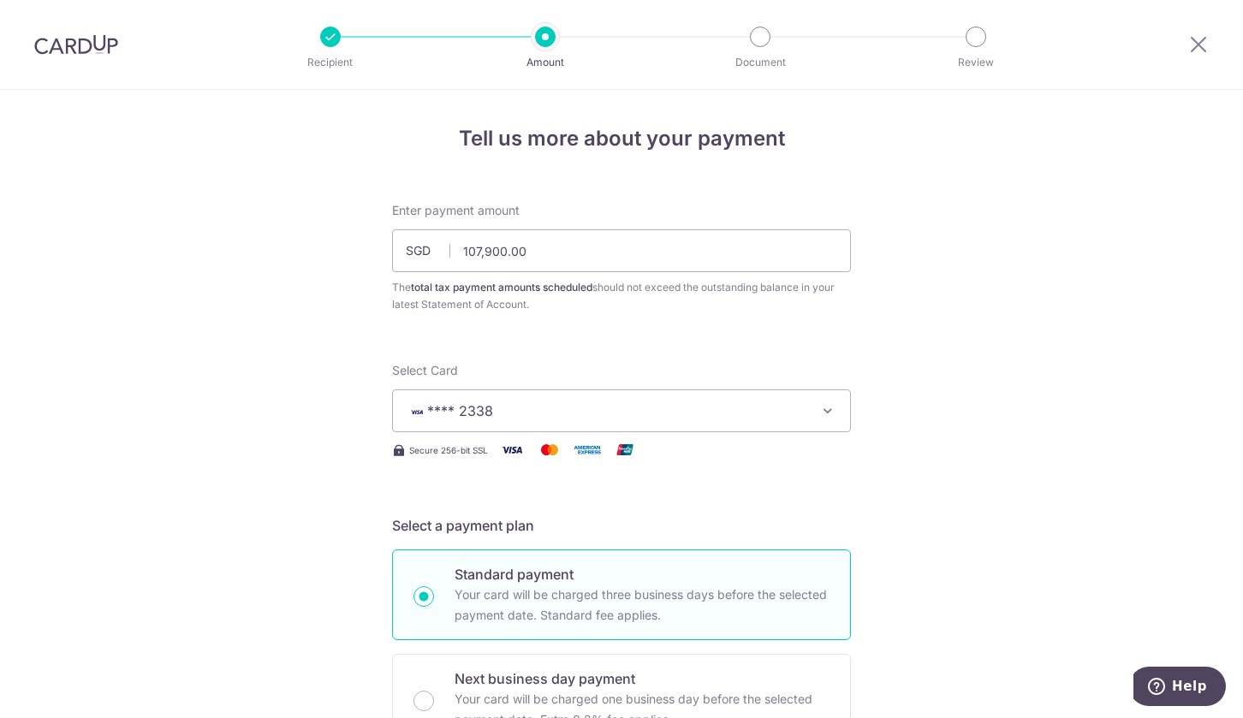
scroll to position [0, 0]
click at [1193, 52] on icon at bounding box center [1198, 43] width 21 height 21
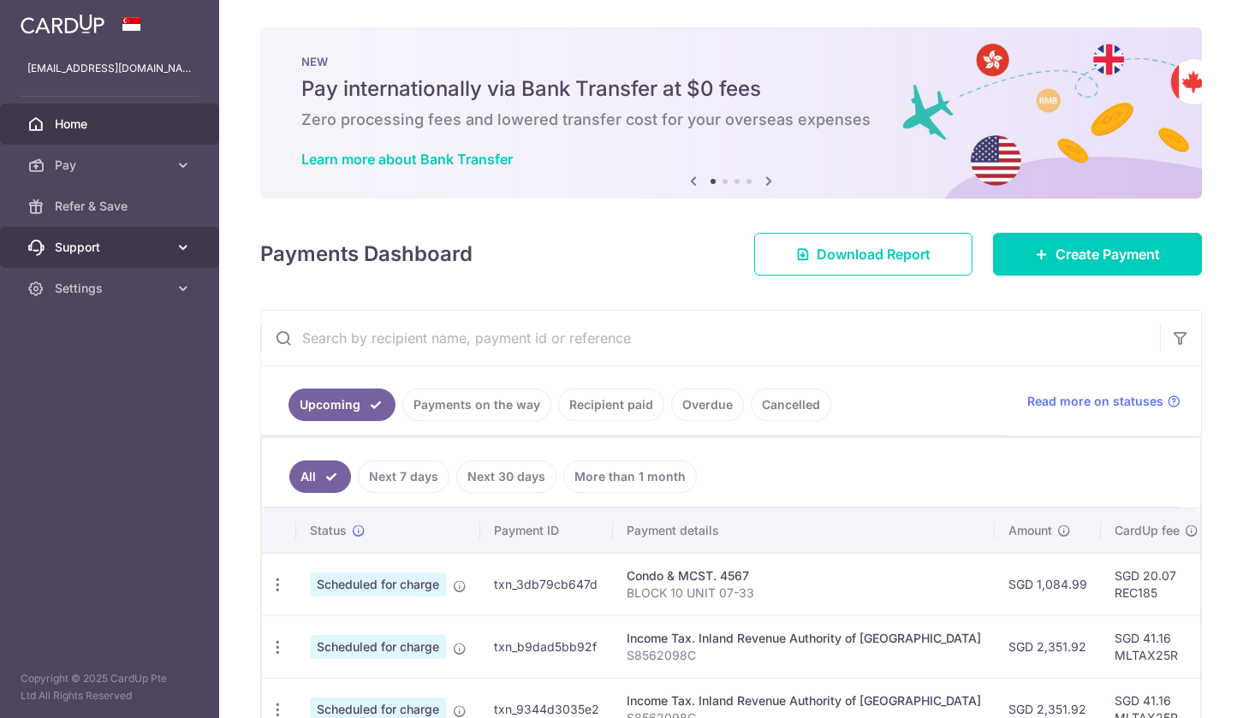
click at [159, 247] on span "Support" at bounding box center [111, 247] width 113 height 17
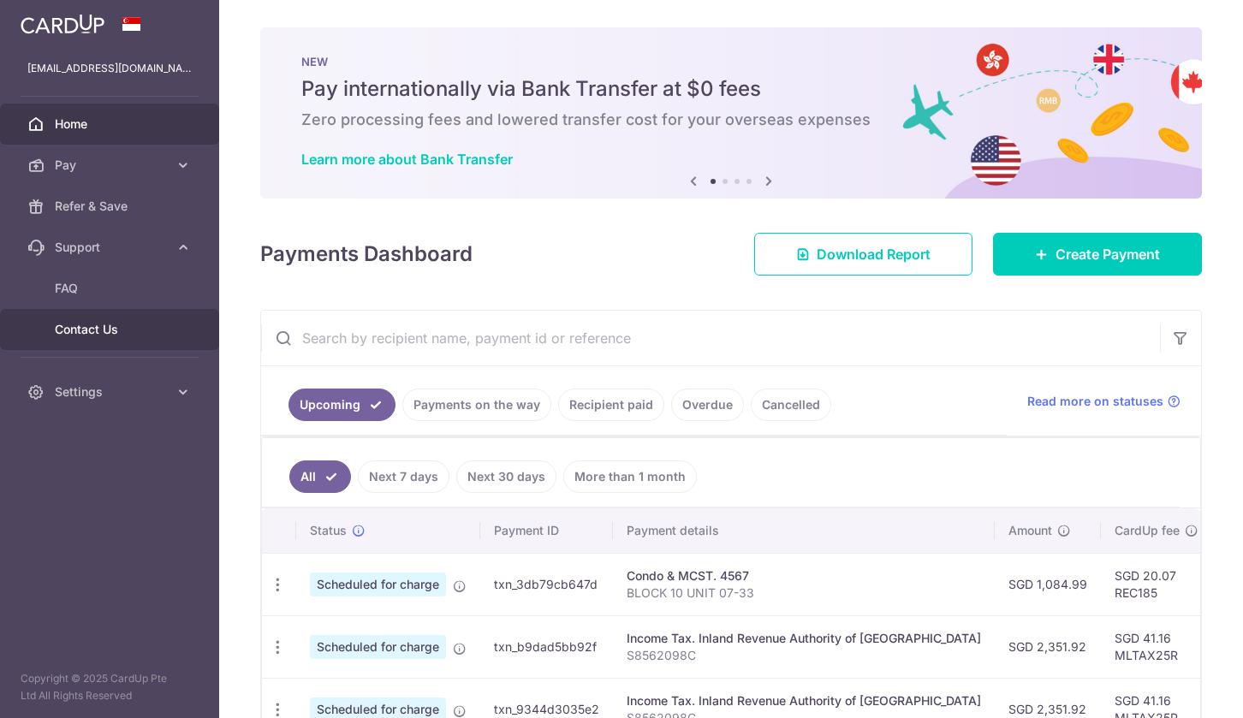
click at [86, 325] on span "Contact Us" at bounding box center [111, 329] width 113 height 17
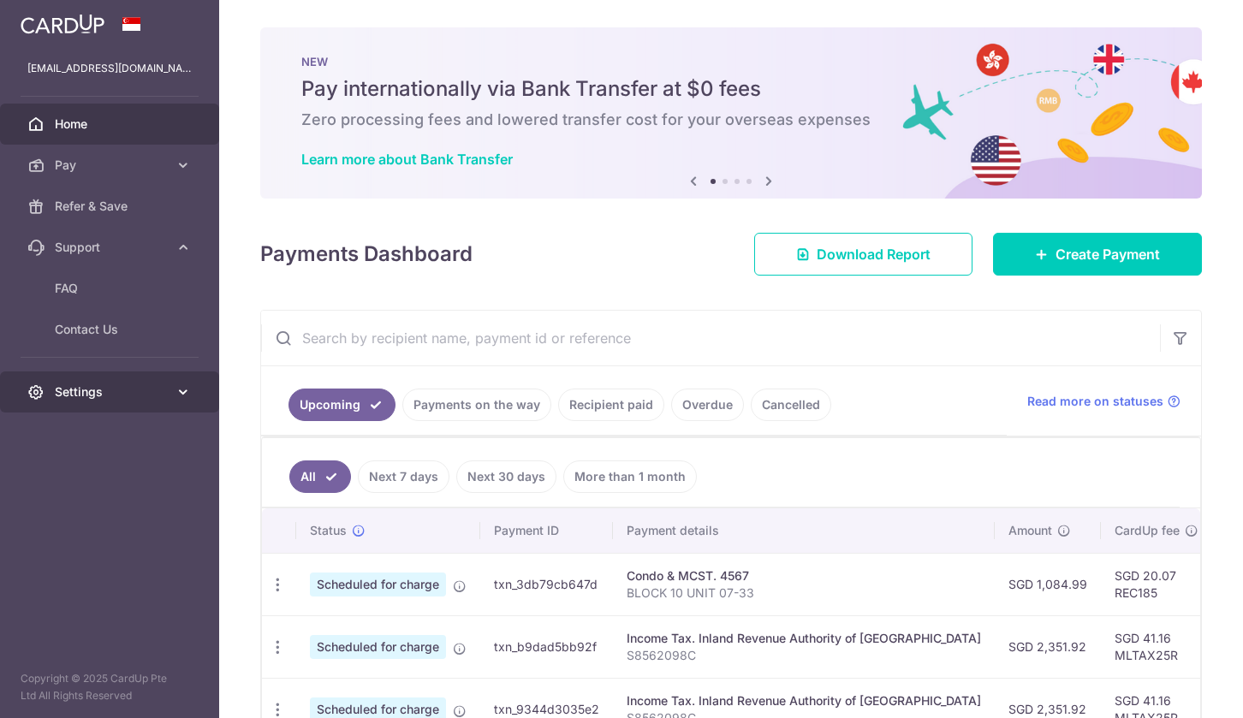
click at [186, 389] on icon at bounding box center [183, 392] width 17 height 17
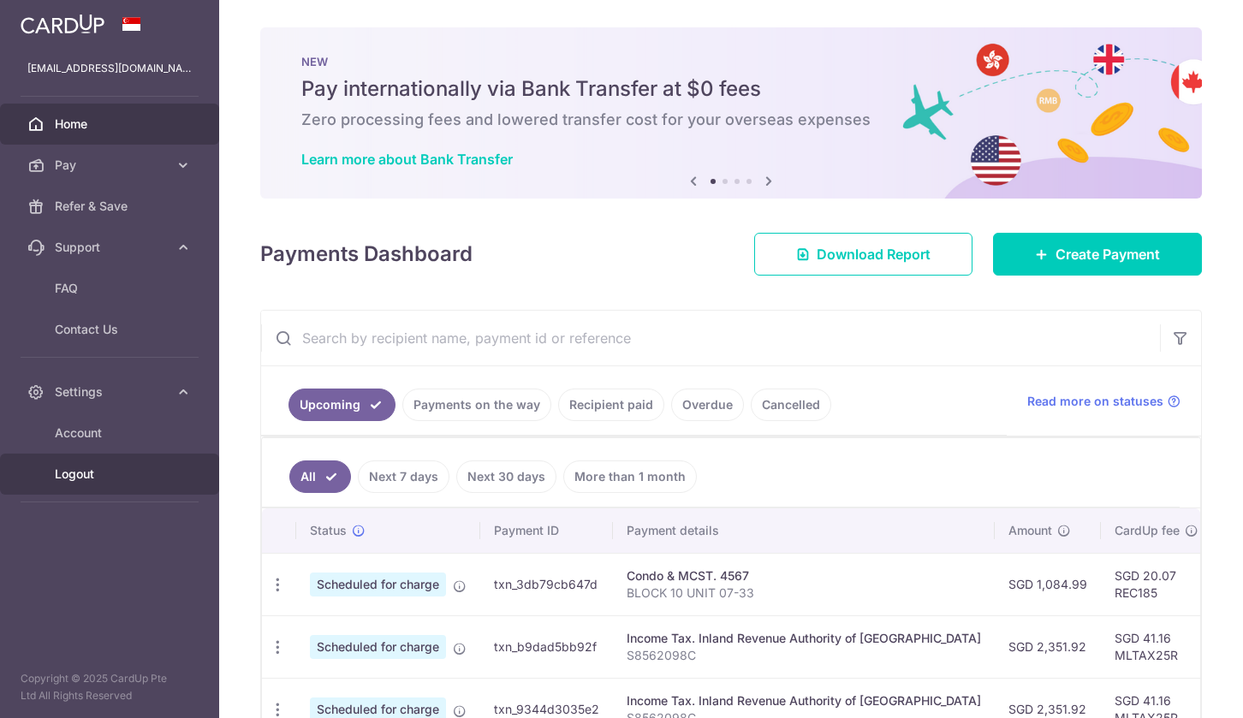
click at [50, 487] on link "Logout" at bounding box center [109, 474] width 219 height 41
